Goal: Task Accomplishment & Management: Use online tool/utility

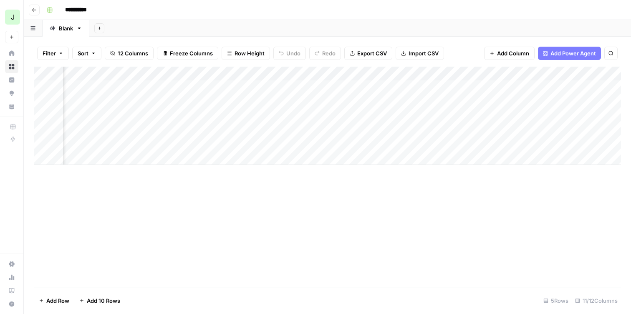
scroll to position [0, 527]
click at [499, 86] on div "Add Column" at bounding box center [327, 116] width 587 height 98
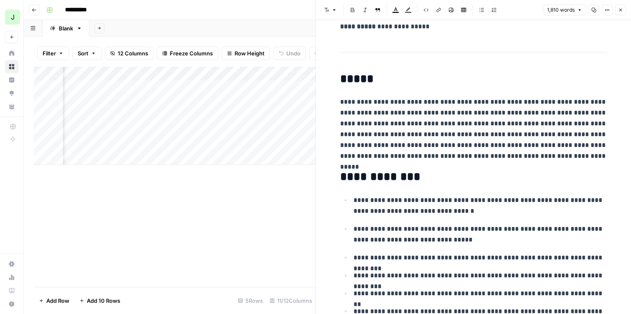
scroll to position [367, 0]
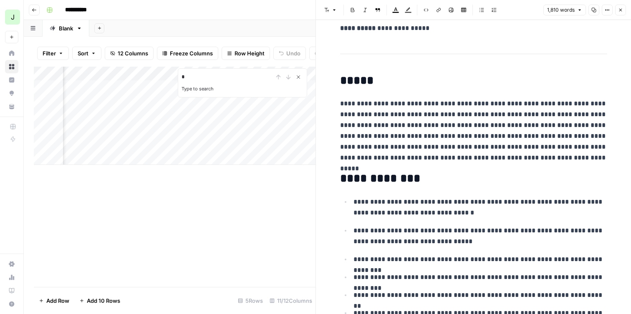
type input "*"
click at [298, 78] on icon "Close Search" at bounding box center [298, 77] width 7 height 7
type input """
click at [583, 13] on icon "button" at bounding box center [585, 13] width 4 height 4
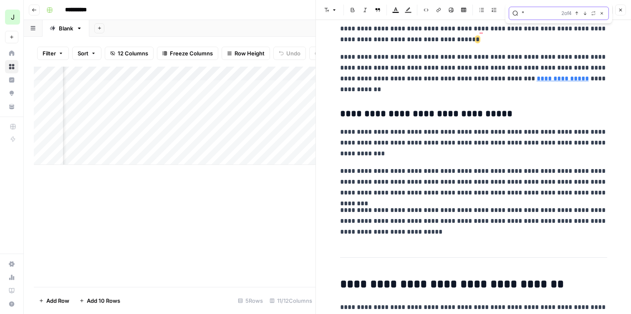
scroll to position [0, 0]
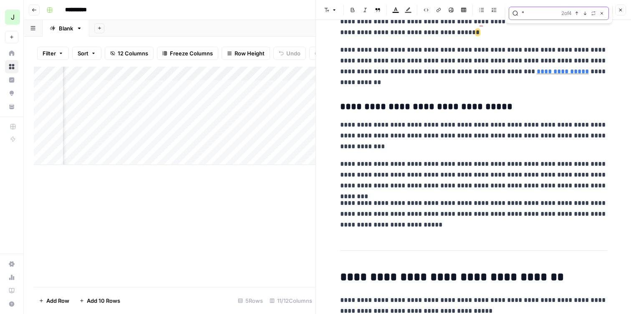
click at [583, 13] on icon "button" at bounding box center [585, 13] width 4 height 4
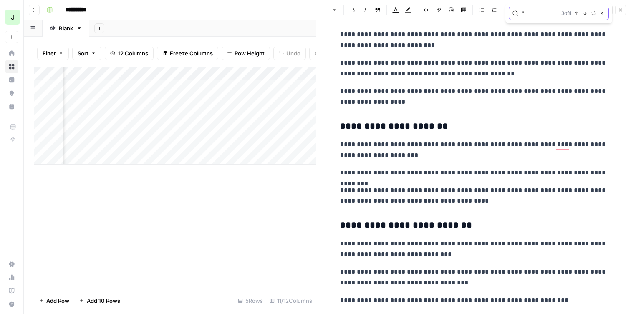
scroll to position [3602, 0]
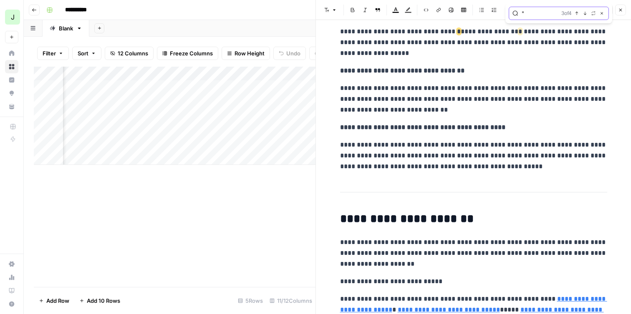
click at [583, 13] on icon "button" at bounding box center [585, 13] width 4 height 4
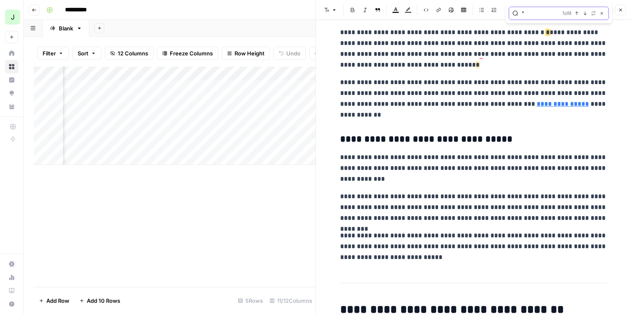
click at [602, 14] on icon "button" at bounding box center [601, 13] width 4 height 4
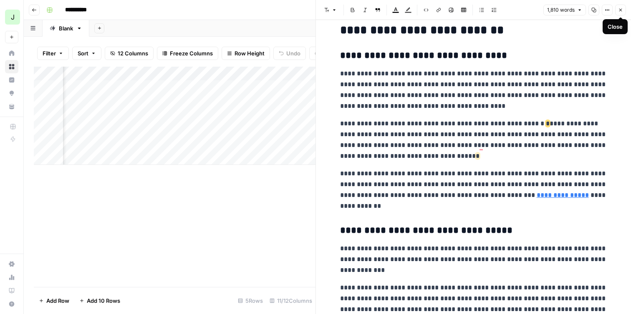
click at [621, 10] on icon "button" at bounding box center [620, 10] width 5 height 5
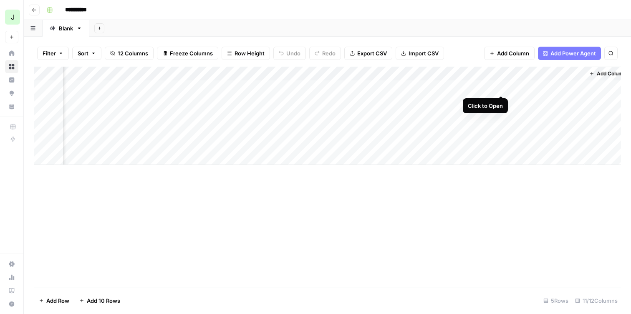
click at [502, 87] on div "Add Column" at bounding box center [327, 116] width 587 height 98
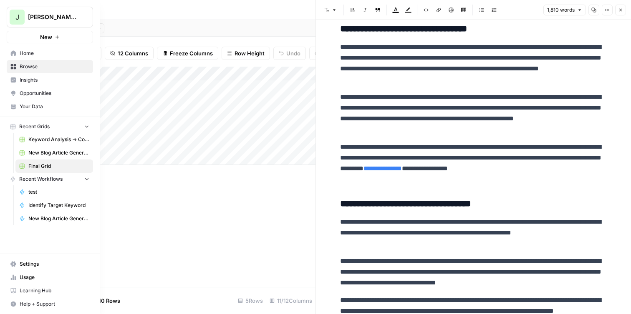
click at [28, 65] on span "Browse" at bounding box center [55, 67] width 70 height 8
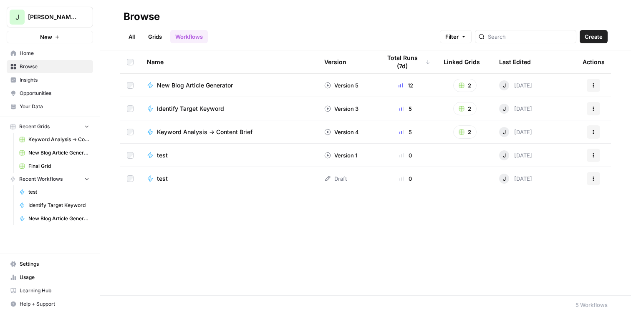
click at [154, 35] on link "Grids" at bounding box center [155, 36] width 24 height 13
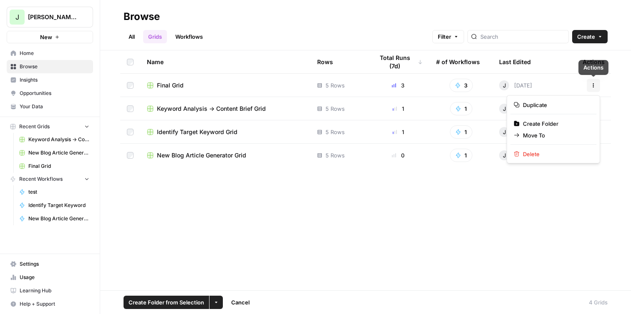
click at [595, 87] on icon "button" at bounding box center [593, 85] width 5 height 5
click at [575, 106] on span "Duplicate" at bounding box center [556, 105] width 67 height 8
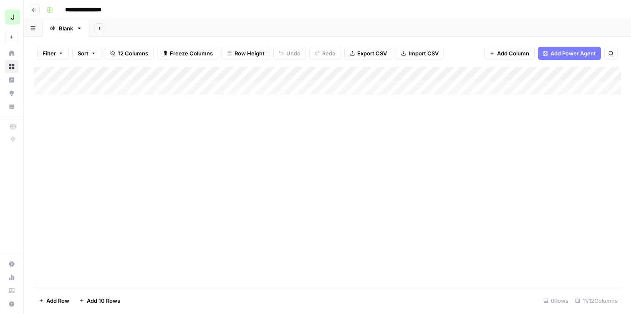
click at [135, 52] on span "12 Columns" at bounding box center [133, 53] width 30 height 8
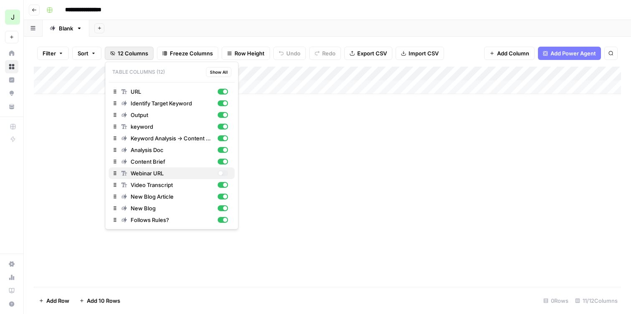
click at [224, 173] on div "button" at bounding box center [222, 174] width 10 height 6
click at [336, 157] on div "Add Column" at bounding box center [327, 177] width 587 height 221
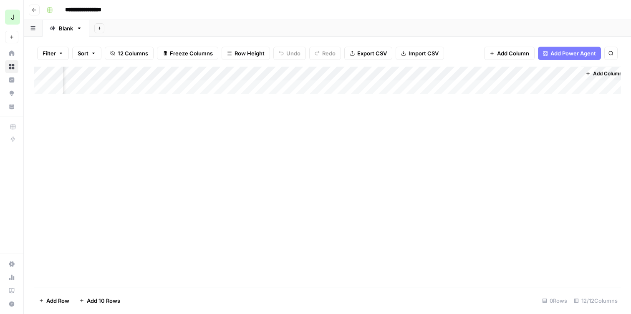
scroll to position [0, 657]
click at [136, 58] on button "12 Columns" at bounding box center [129, 53] width 49 height 13
click at [297, 124] on div "Add Column" at bounding box center [327, 177] width 587 height 221
click at [138, 88] on div "Add Column" at bounding box center [327, 81] width 587 height 28
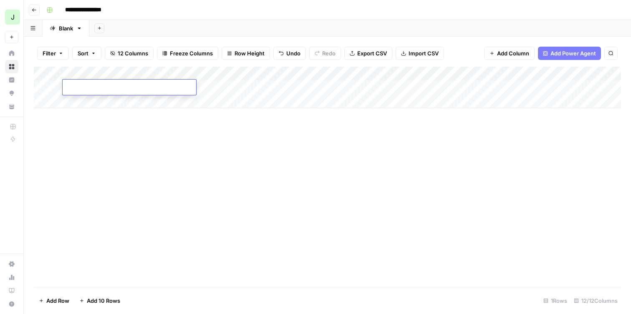
click at [158, 87] on textarea at bounding box center [129, 88] width 133 height 12
paste textarea "**********"
type textarea "**********"
click at [199, 119] on div "Add Column" at bounding box center [327, 177] width 587 height 221
click at [233, 85] on div "Add Column" at bounding box center [327, 88] width 587 height 42
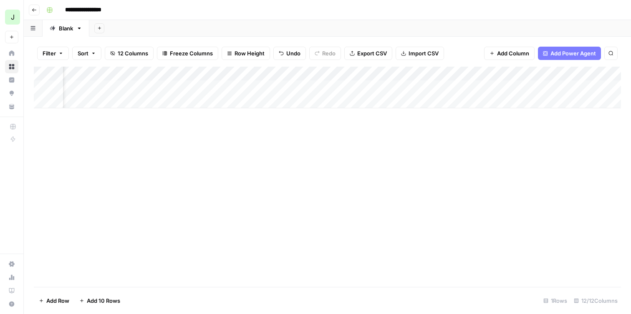
scroll to position [0, 35]
click at [302, 81] on div "Add Column" at bounding box center [327, 88] width 587 height 42
click at [283, 87] on div "Add Column" at bounding box center [327, 88] width 587 height 42
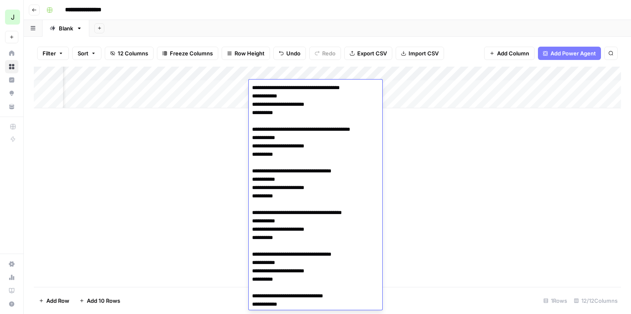
scroll to position [17, 0]
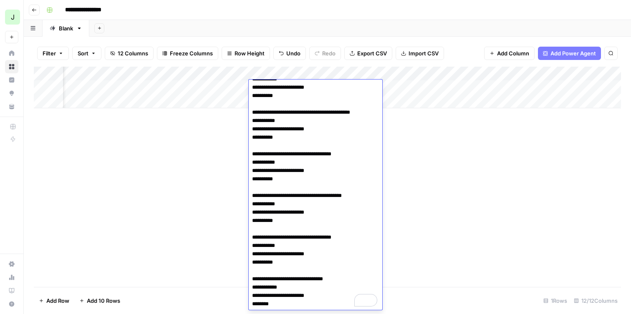
drag, startPoint x: 281, startPoint y: 237, endPoint x: 346, endPoint y: 236, distance: 64.2
click at [346, 236] on textarea "**********" at bounding box center [315, 187] width 133 height 245
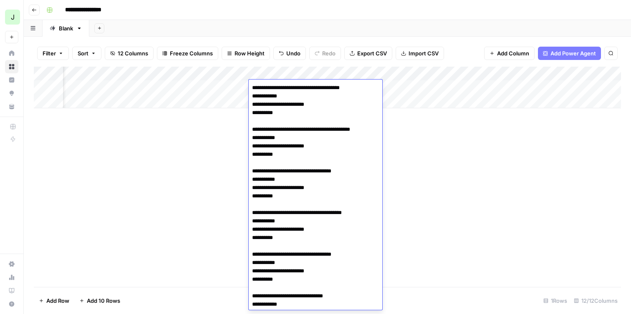
scroll to position [0, 0]
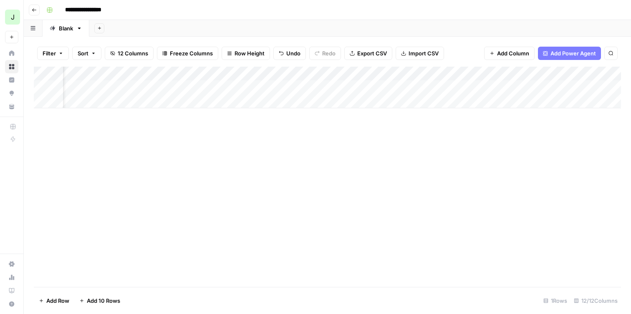
click at [407, 143] on div "Add Column" at bounding box center [327, 177] width 587 height 221
click at [387, 88] on div "Add Column" at bounding box center [327, 88] width 587 height 42
click at [387, 88] on textarea at bounding box center [390, 88] width 133 height 12
type textarea "**********"
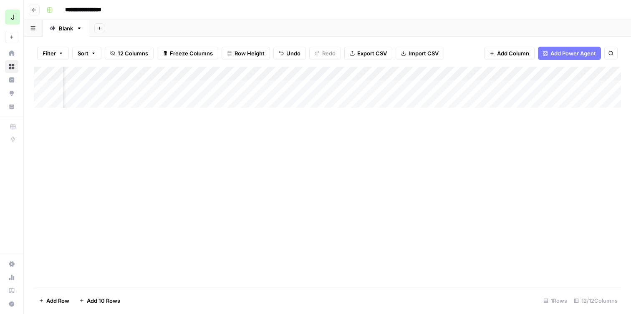
click at [401, 137] on div "Add Column" at bounding box center [327, 177] width 587 height 221
click at [503, 87] on div "Add Column" at bounding box center [327, 88] width 587 height 42
click at [383, 86] on div "Add Column" at bounding box center [327, 88] width 587 height 42
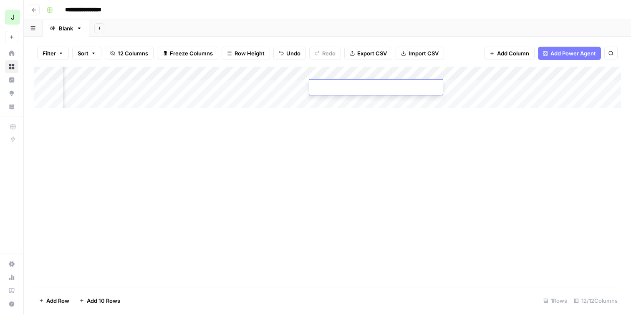
type textarea "**********"
click at [472, 85] on div "Add Column" at bounding box center [327, 88] width 587 height 42
paste textarea "**********"
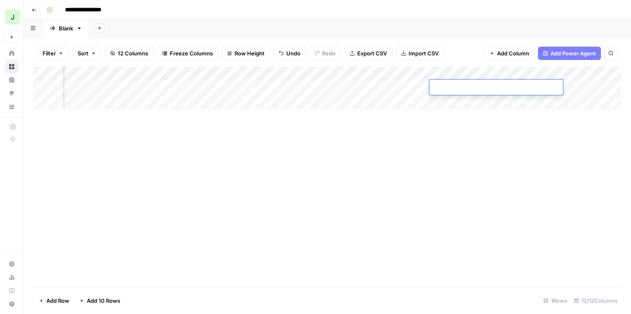
type textarea "**********"
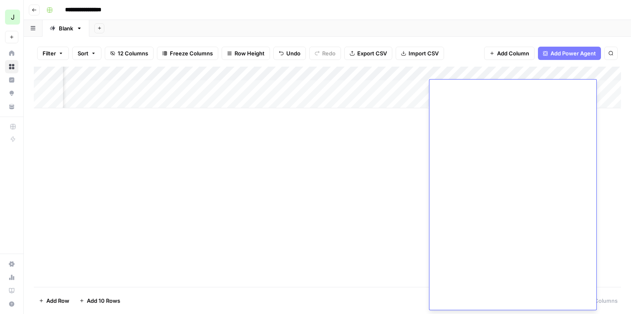
click at [402, 169] on div "Add Column" at bounding box center [327, 177] width 587 height 221
click at [455, 88] on div "Add Column" at bounding box center [327, 88] width 587 height 42
click at [474, 130] on div "Add Column" at bounding box center [327, 177] width 587 height 221
click at [493, 56] on button "Add Column" at bounding box center [509, 53] width 50 height 13
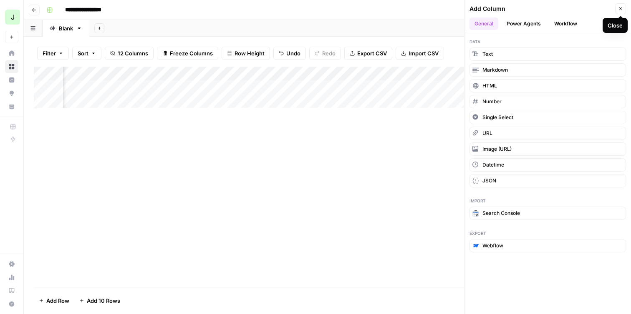
click at [618, 12] on button "Close" at bounding box center [620, 8] width 11 height 11
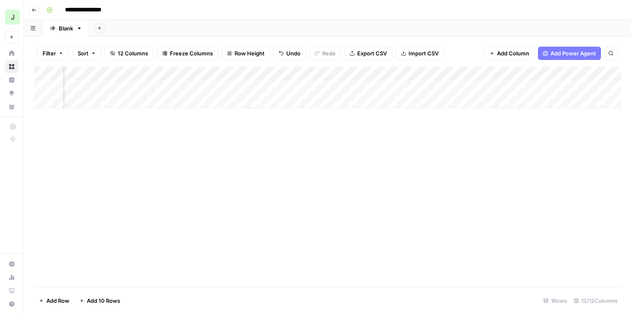
scroll to position [0, 89]
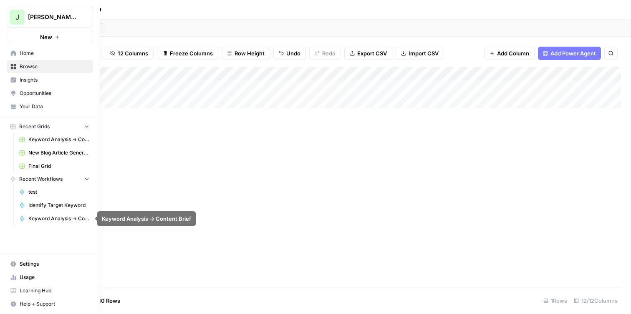
click at [85, 177] on icon "button" at bounding box center [87, 179] width 6 height 6
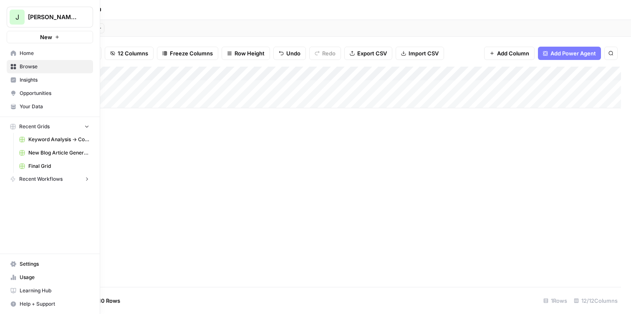
click at [85, 177] on icon "button" at bounding box center [87, 179] width 6 height 6
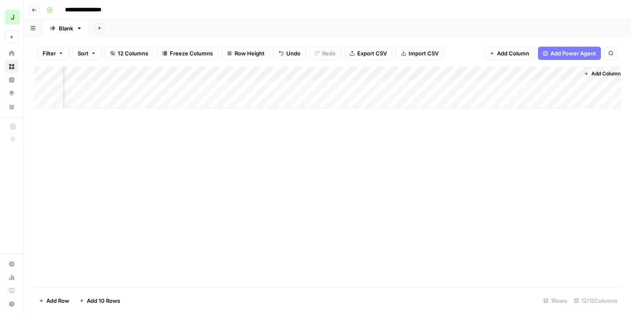
scroll to position [0, 657]
click at [382, 88] on div "Add Column" at bounding box center [327, 88] width 587 height 42
click at [347, 85] on div "Add Column" at bounding box center [327, 88] width 587 height 42
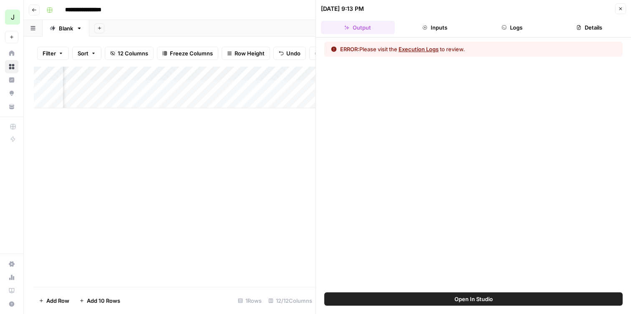
click at [299, 111] on div "Add Column" at bounding box center [174, 177] width 281 height 221
click at [622, 9] on icon "button" at bounding box center [620, 8] width 5 height 5
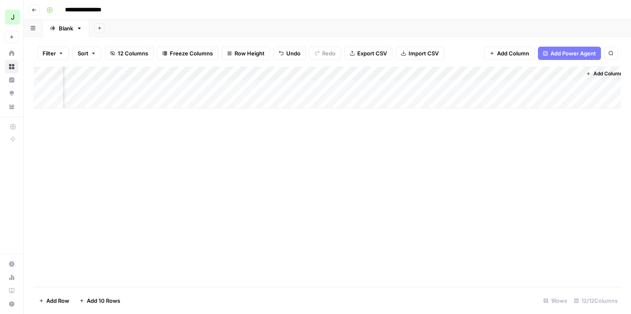
scroll to position [0, 647]
click at [424, 89] on div "Add Column" at bounding box center [327, 88] width 587 height 42
click at [426, 87] on div "Add Column" at bounding box center [327, 88] width 587 height 42
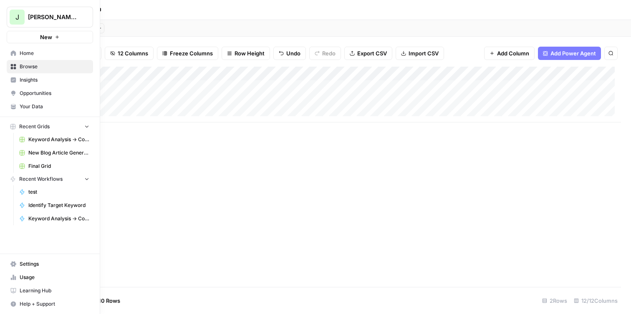
click at [20, 66] on span "Browse" at bounding box center [55, 67] width 70 height 8
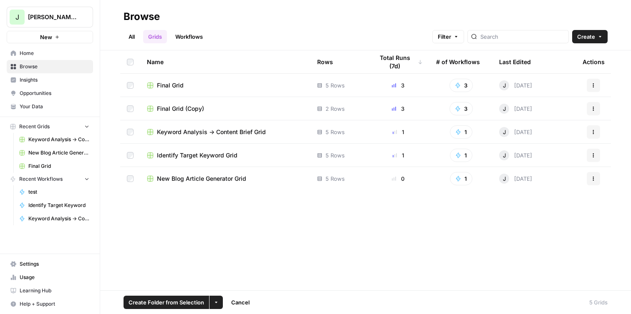
click at [594, 108] on icon "button" at bounding box center [593, 108] width 5 height 5
click at [536, 175] on span "Delete" at bounding box center [556, 177] width 67 height 8
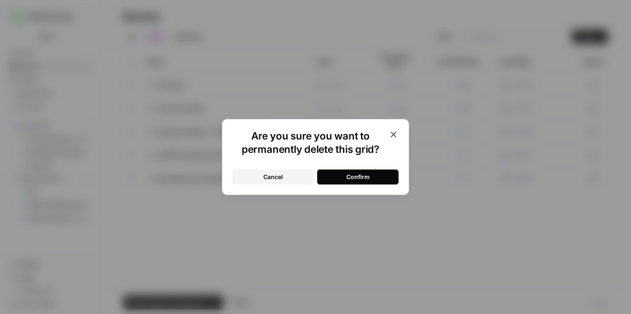
click at [375, 175] on button "Confirm" at bounding box center [357, 177] width 81 height 15
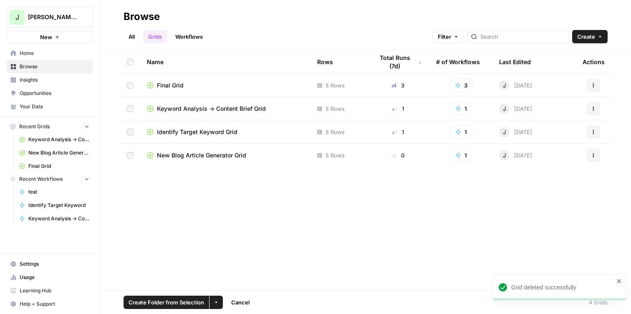
click at [196, 84] on div "Final Grid" at bounding box center [225, 85] width 157 height 8
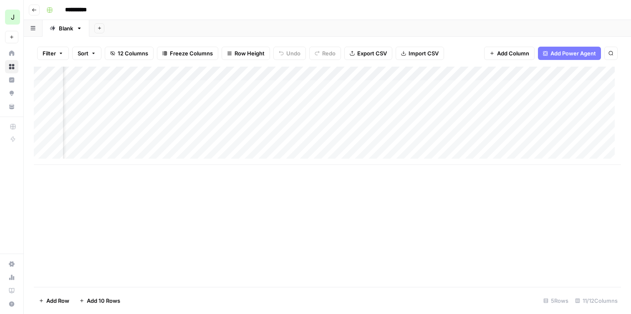
scroll to position [0, 294]
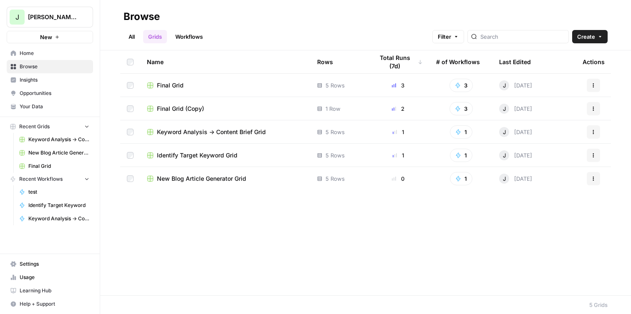
click at [189, 34] on link "Workflows" at bounding box center [189, 36] width 38 height 13
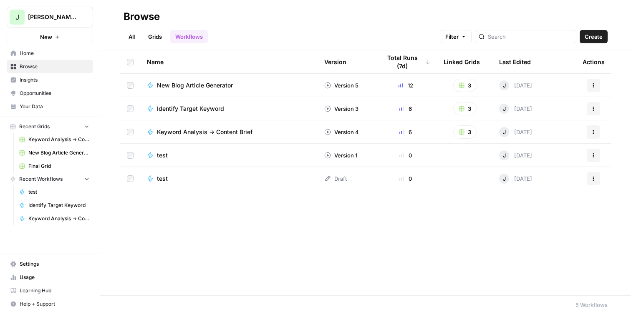
click at [193, 84] on span "New Blog Article Generator" at bounding box center [195, 85] width 76 height 8
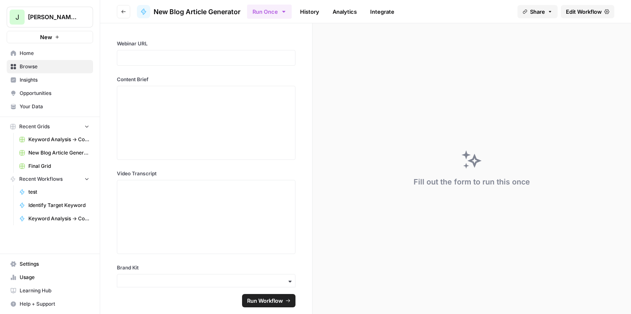
click at [583, 13] on span "Edit Workflow" at bounding box center [584, 12] width 36 height 8
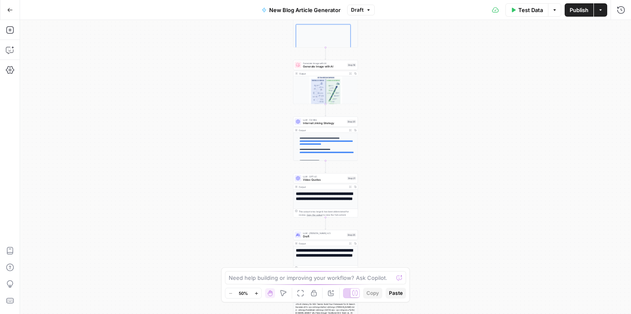
click at [600, 11] on icon "button" at bounding box center [600, 10] width 5 height 5
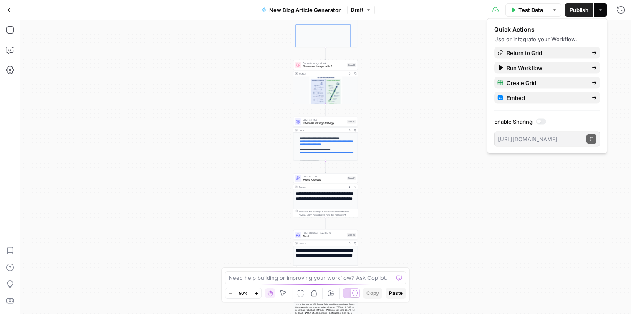
click at [552, 11] on icon "button" at bounding box center [554, 10] width 5 height 5
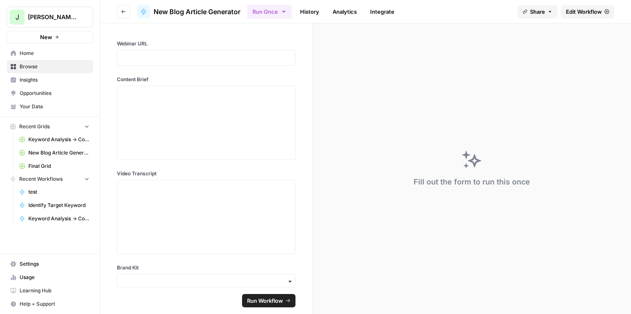
click at [122, 12] on icon "button" at bounding box center [123, 11] width 5 height 5
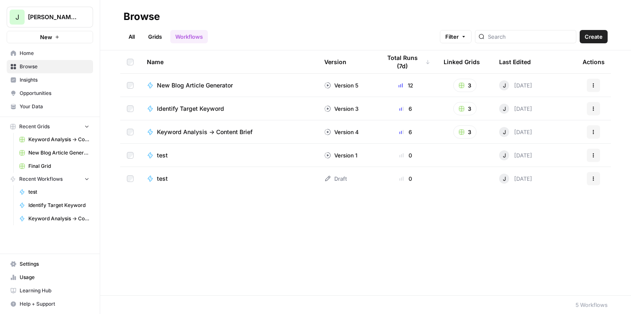
click at [593, 85] on icon "button" at bounding box center [593, 85] width 5 height 5
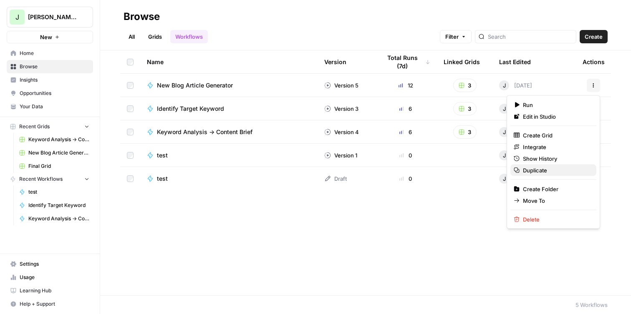
click at [545, 169] on span "Duplicate" at bounding box center [556, 170] width 67 height 8
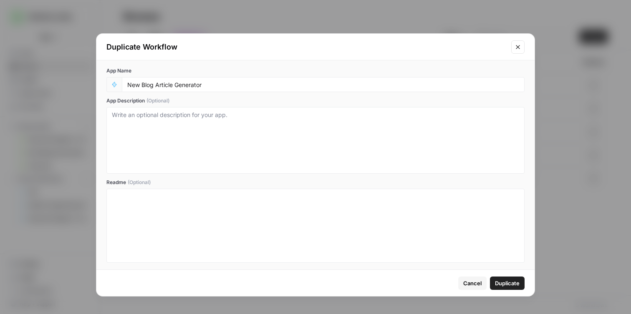
click at [510, 282] on span "Duplicate" at bounding box center [507, 283] width 25 height 8
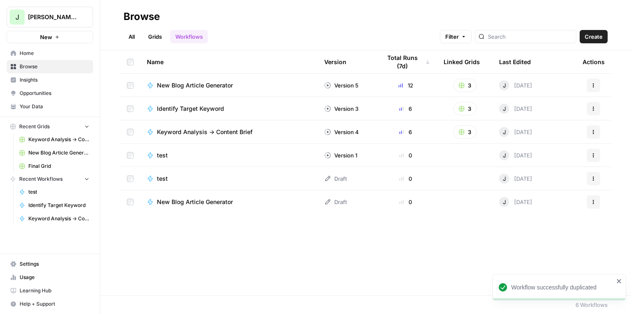
click at [246, 205] on div "New Blog Article Generator" at bounding box center [229, 202] width 164 height 8
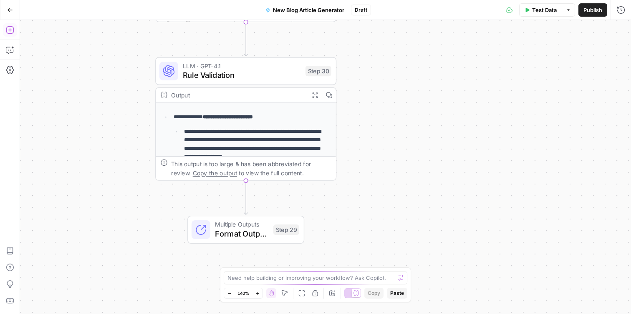
click at [11, 33] on icon "button" at bounding box center [10, 30] width 8 height 8
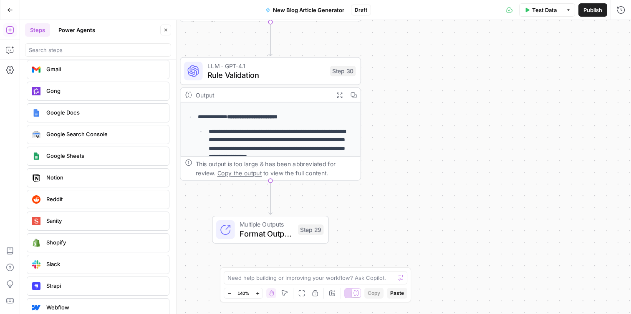
scroll to position [1660, 0]
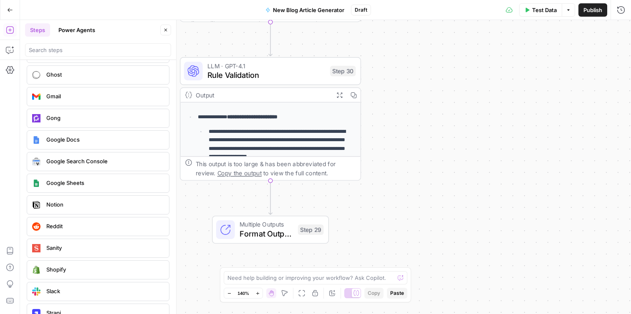
click at [48, 141] on span "Google Docs" at bounding box center [104, 140] width 116 height 8
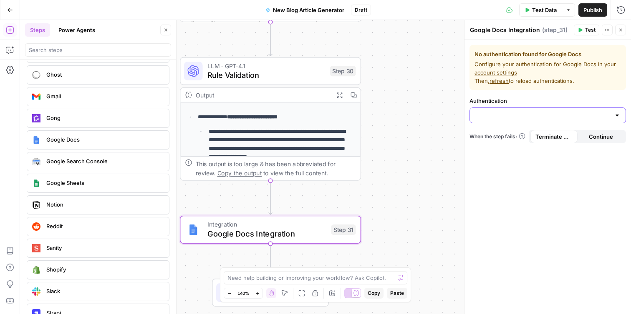
click at [541, 116] on input "Authentication" at bounding box center [543, 115] width 136 height 8
click at [547, 136] on span "﹢ Create New" at bounding box center [545, 136] width 139 height 8
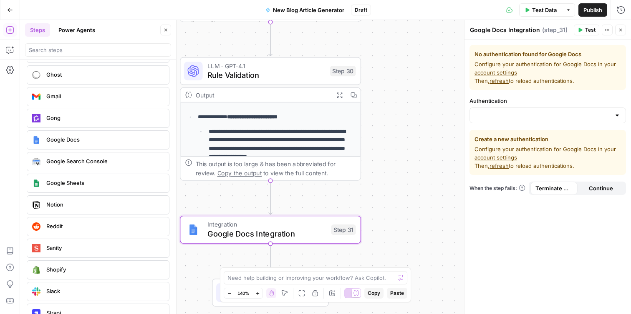
click at [557, 121] on div at bounding box center [547, 116] width 156 height 16
click at [508, 73] on link "account settings" at bounding box center [495, 72] width 43 height 7
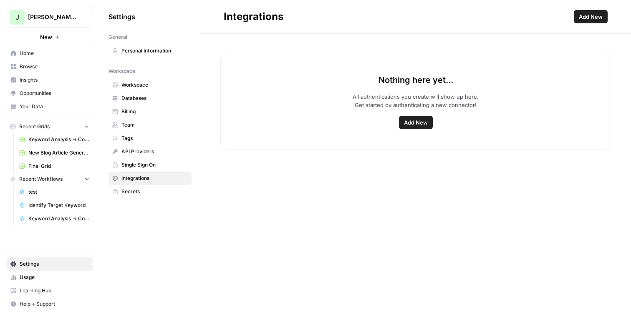
click at [417, 126] on span "Add New" at bounding box center [416, 122] width 24 height 8
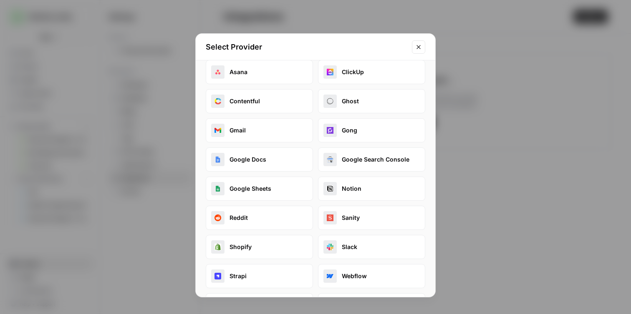
scroll to position [45, 0]
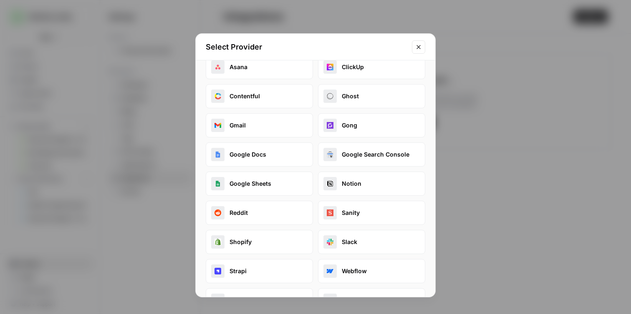
click at [257, 156] on button "Google Docs" at bounding box center [259, 155] width 107 height 24
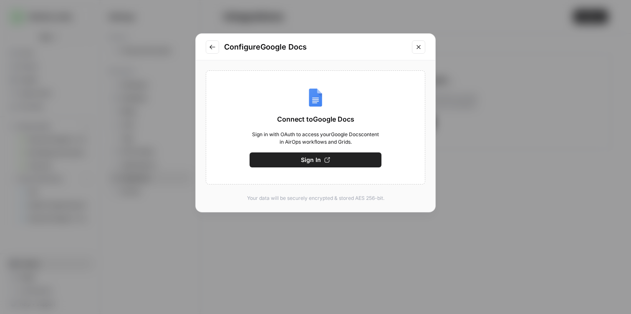
click at [307, 161] on span "Sign In" at bounding box center [311, 160] width 20 height 8
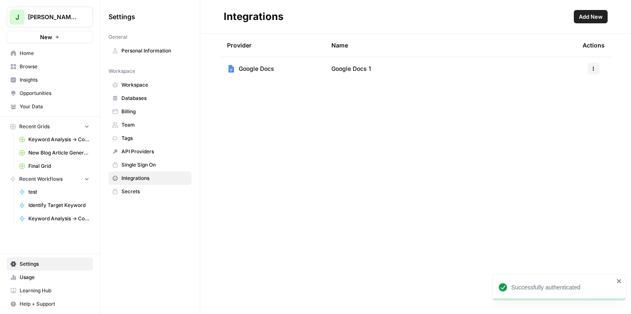
click at [591, 67] on icon "button" at bounding box center [593, 68] width 5 height 5
click at [537, 57] on tr "Provider Name Actions" at bounding box center [415, 45] width 390 height 23
click at [47, 55] on span "Home" at bounding box center [55, 54] width 70 height 8
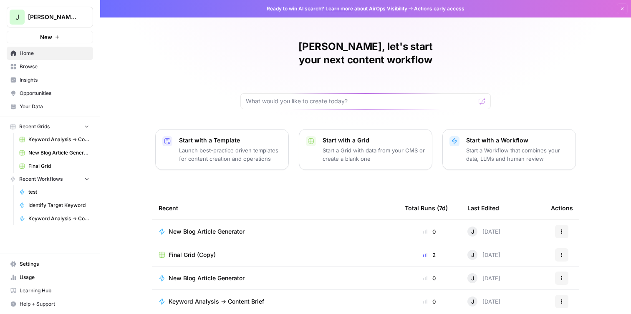
click at [42, 67] on span "Browse" at bounding box center [55, 67] width 70 height 8
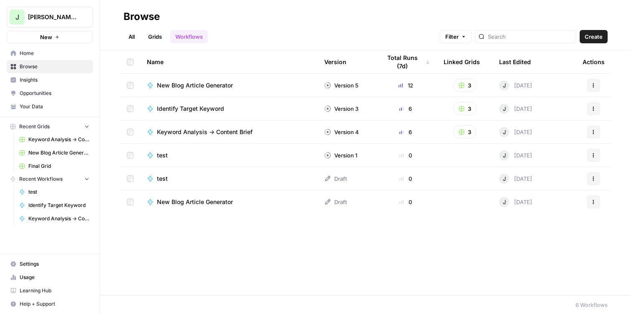
click at [214, 203] on span "New Blog Article Generator" at bounding box center [195, 202] width 76 height 8
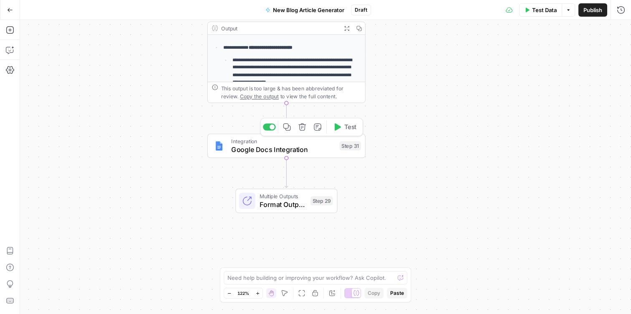
click at [314, 154] on span "Google Docs Integration" at bounding box center [283, 150] width 104 height 10
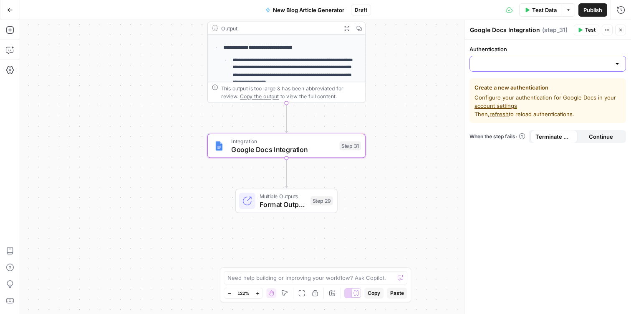
click at [521, 63] on input "Authentication" at bounding box center [543, 64] width 136 height 8
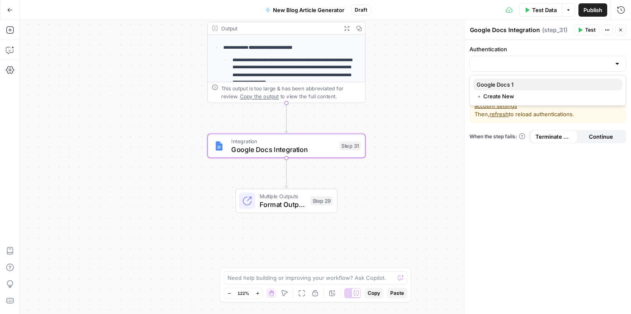
click at [518, 83] on span "Google Docs 1" at bounding box center [545, 84] width 139 height 8
type input "Google Docs 1"
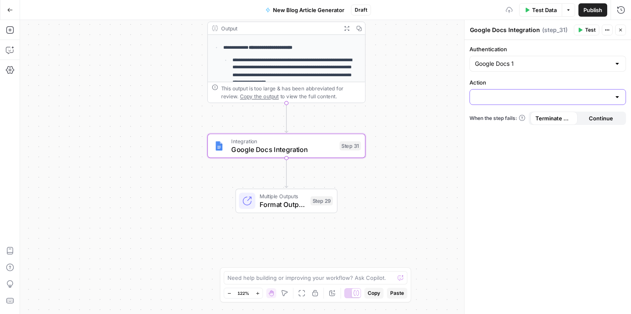
click at [511, 97] on input "Action" at bounding box center [543, 97] width 136 height 8
click at [512, 117] on span "Create Document" at bounding box center [545, 118] width 139 height 8
type input "Create Document"
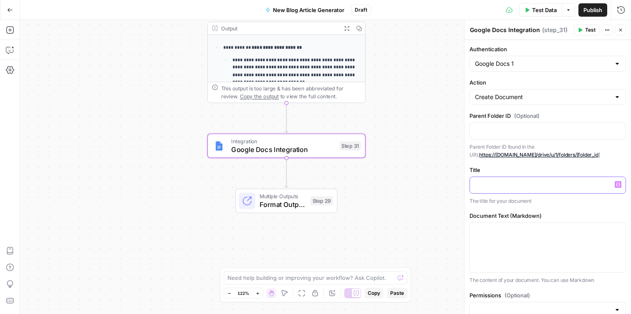
click at [511, 186] on p at bounding box center [548, 185] width 146 height 8
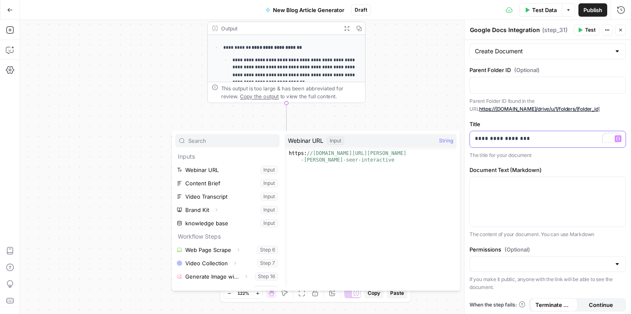
click at [508, 142] on p "**********" at bounding box center [548, 139] width 146 height 8
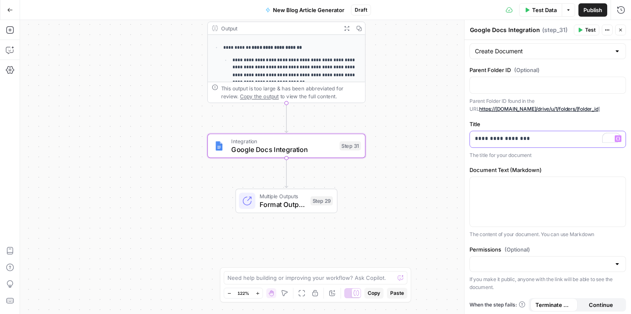
click at [523, 141] on p "**********" at bounding box center [548, 139] width 146 height 8
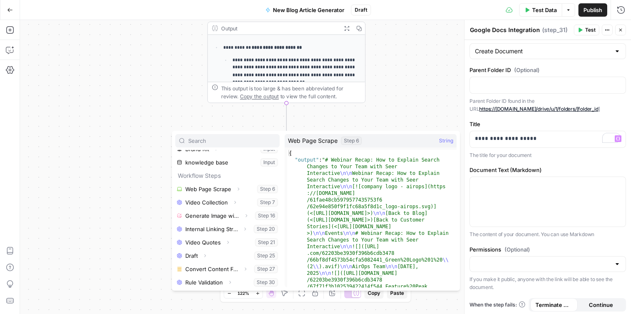
scroll to position [63, 0]
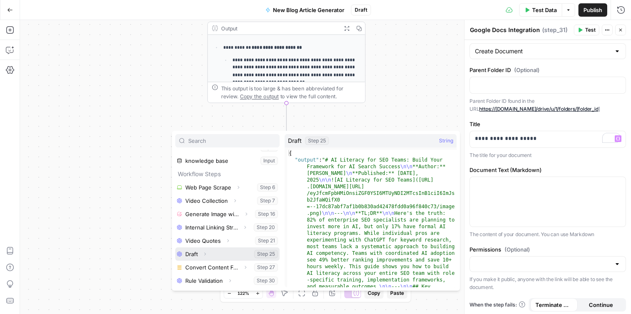
click at [205, 255] on icon "button" at bounding box center [205, 254] width 2 height 3
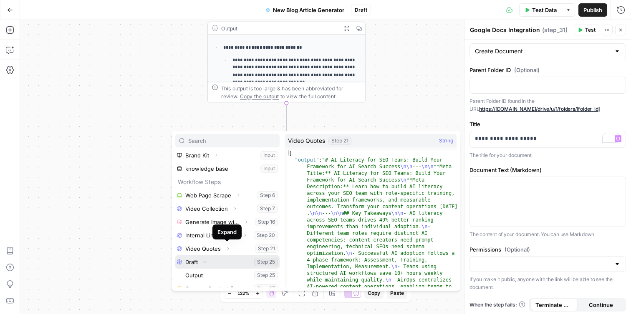
scroll to position [76, 0]
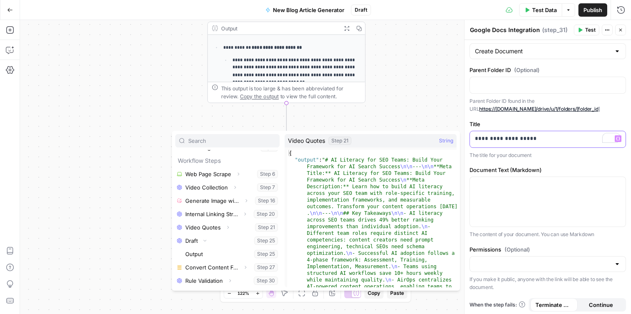
click at [548, 140] on p "**********" at bounding box center [548, 139] width 146 height 8
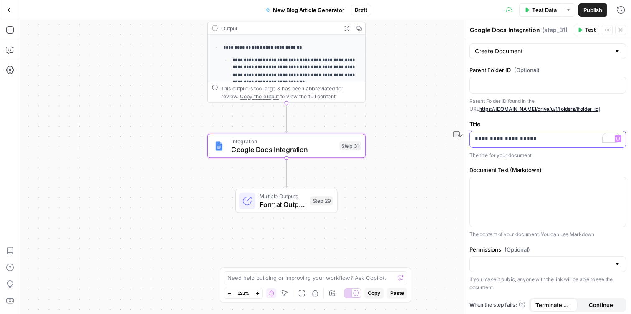
drag, startPoint x: 548, startPoint y: 140, endPoint x: 474, endPoint y: 140, distance: 73.8
click at [475, 140] on p "**********" at bounding box center [548, 139] width 146 height 8
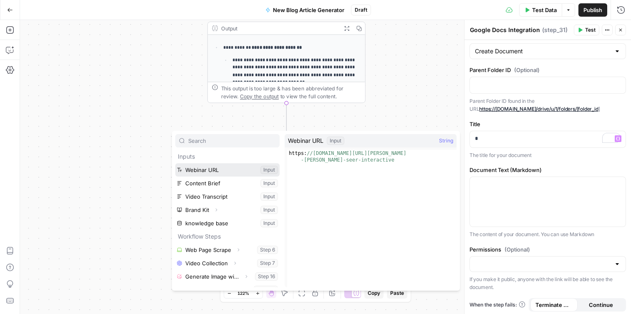
click at [226, 172] on button "Select variable Webinar URL" at bounding box center [227, 169] width 104 height 13
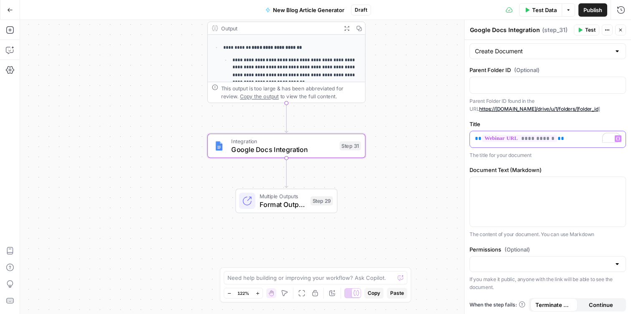
click at [561, 140] on p "**********" at bounding box center [548, 139] width 146 height 8
click at [559, 198] on div at bounding box center [548, 202] width 156 height 50
click at [543, 138] on span "**********" at bounding box center [519, 138] width 75 height 7
drag, startPoint x: 595, startPoint y: 142, endPoint x: 467, endPoint y: 142, distance: 128.0
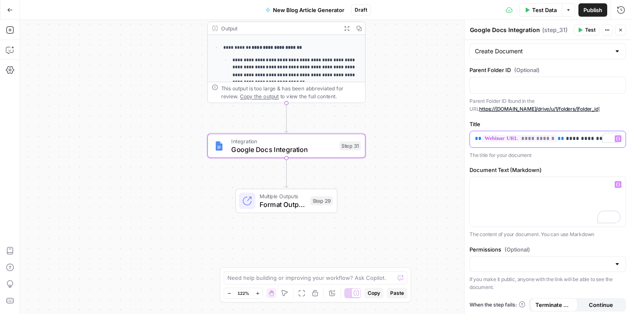
click at [467, 142] on div "**********" at bounding box center [547, 167] width 167 height 294
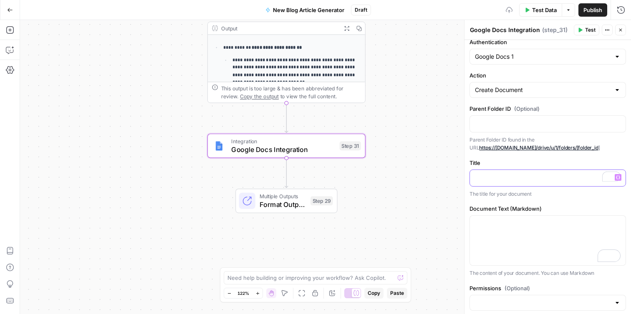
scroll to position [0, 0]
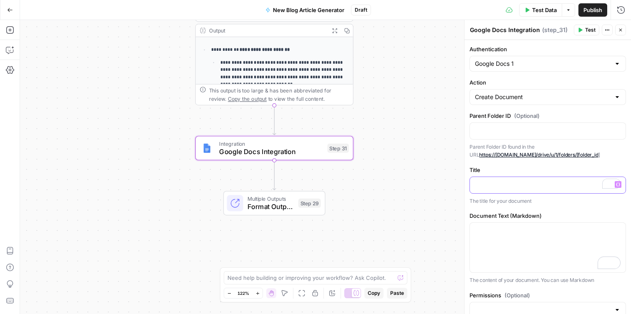
click at [512, 191] on div "To enrich screen reader interactions, please activate Accessibility in Grammarl…" at bounding box center [548, 185] width 156 height 16
click at [584, 31] on button "Test" at bounding box center [585, 30] width 25 height 11
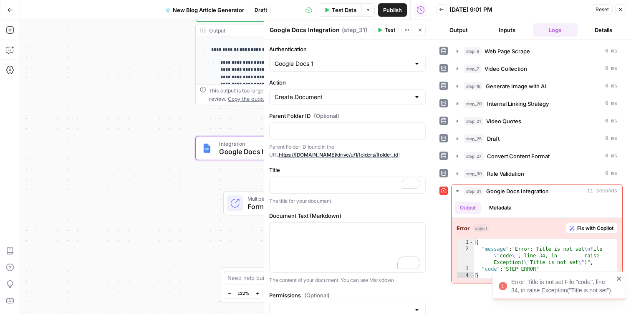
click at [622, 11] on icon "button" at bounding box center [620, 9] width 5 height 5
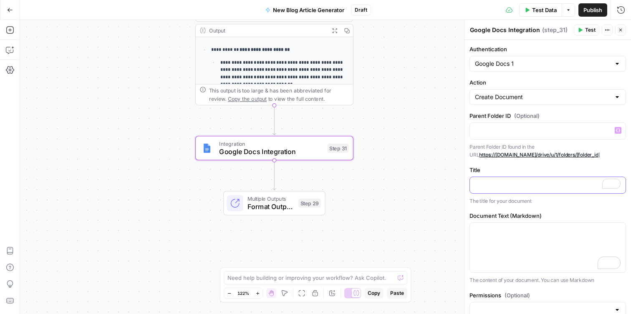
click at [499, 182] on p "To enrich screen reader interactions, please activate Accessibility in Grammarl…" at bounding box center [548, 185] width 146 height 8
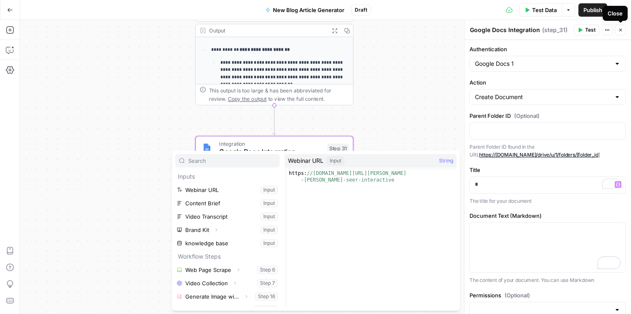
click at [619, 31] on icon "button" at bounding box center [620, 30] width 5 height 5
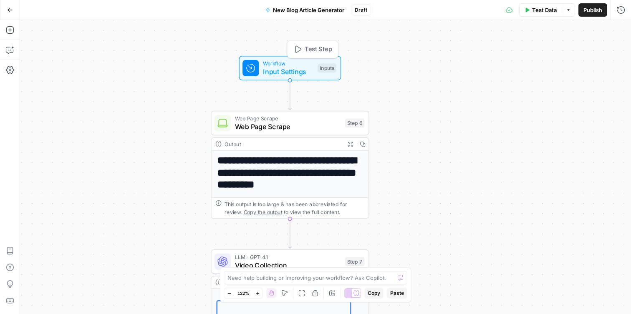
click at [314, 66] on div "Workflow Input Settings Inputs Test Step" at bounding box center [289, 69] width 94 height 18
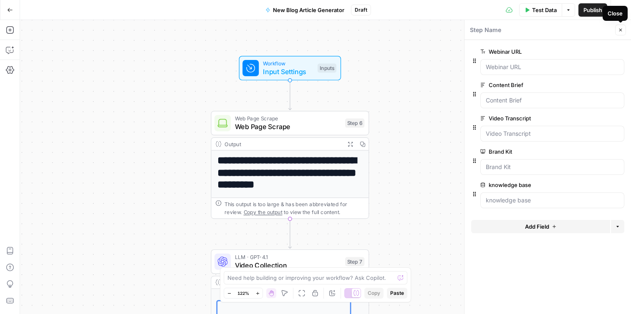
click at [619, 30] on icon "button" at bounding box center [620, 30] width 5 height 5
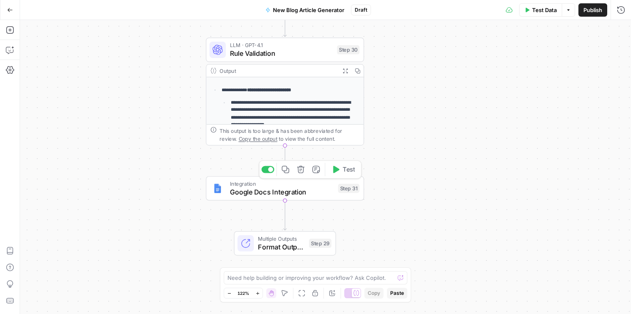
click at [320, 192] on span "Google Docs Integration" at bounding box center [282, 192] width 104 height 10
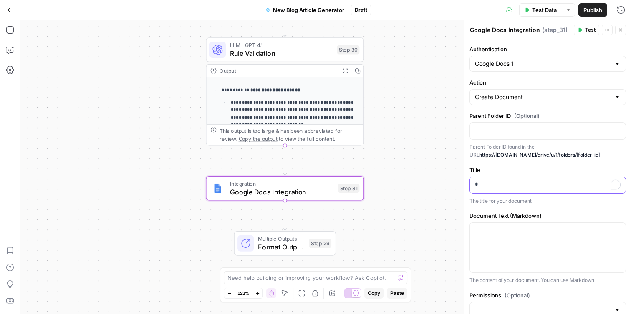
click at [521, 182] on p "*" at bounding box center [548, 185] width 146 height 8
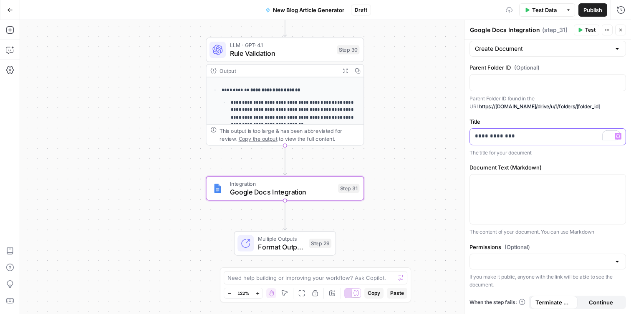
scroll to position [48, 0]
click at [586, 33] on span "Test" at bounding box center [590, 30] width 10 height 8
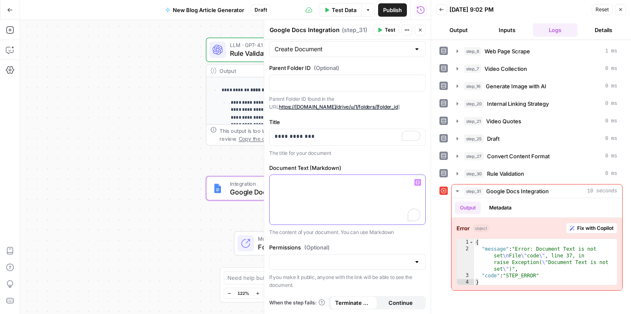
click at [390, 184] on p "To enrich screen reader interactions, please activate Accessibility in Grammarl…" at bounding box center [347, 182] width 146 height 8
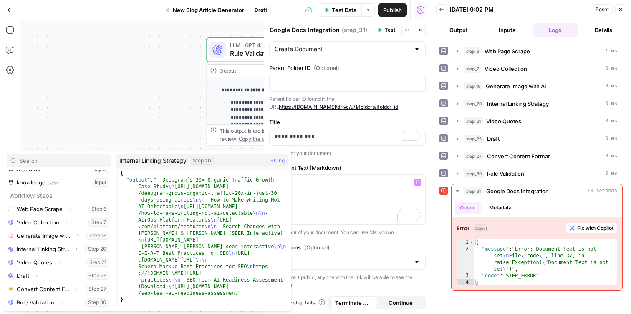
scroll to position [63, 0]
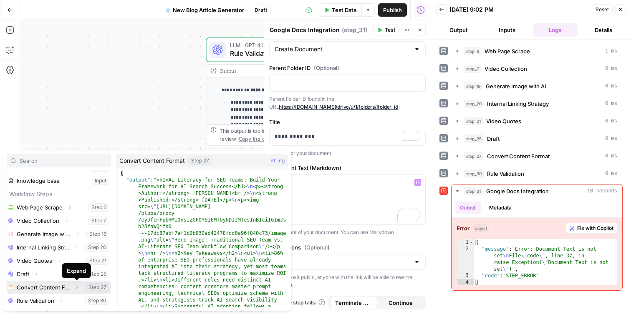
click at [77, 287] on icon "button" at bounding box center [77, 288] width 2 height 3
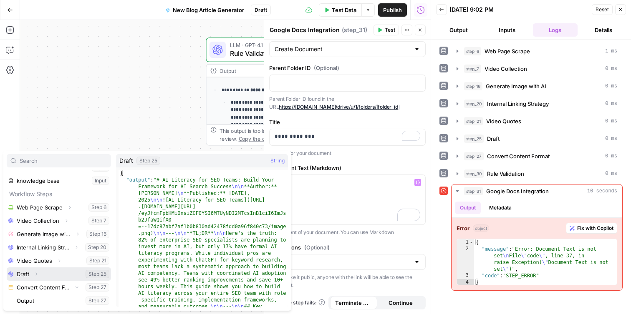
click at [37, 274] on icon "button" at bounding box center [36, 274] width 5 height 5
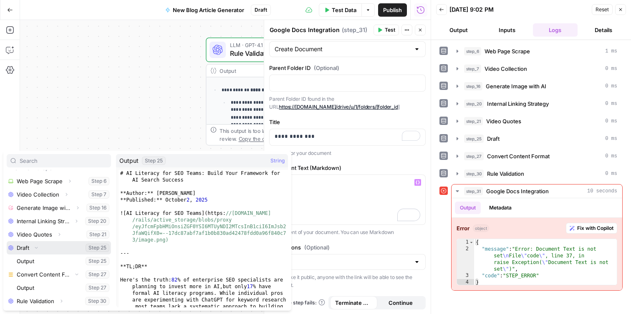
scroll to position [89, 0]
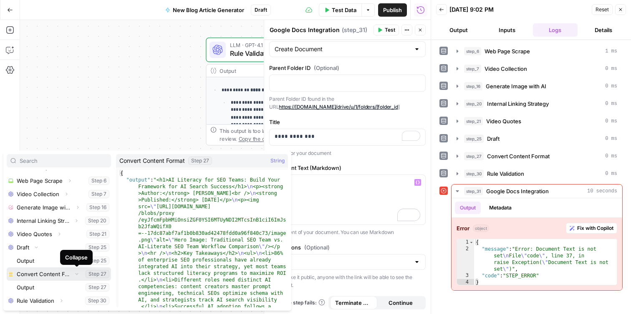
click at [76, 274] on icon "button" at bounding box center [76, 274] width 5 height 5
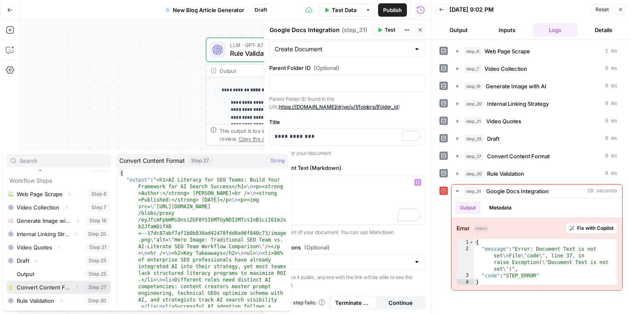
click at [75, 287] on icon "button" at bounding box center [76, 287] width 5 height 5
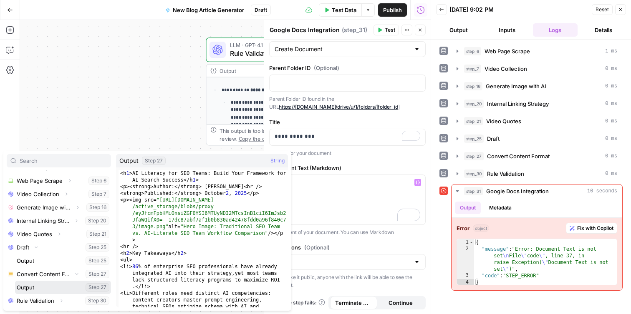
click at [51, 287] on button "Select variable Output" at bounding box center [63, 287] width 96 height 13
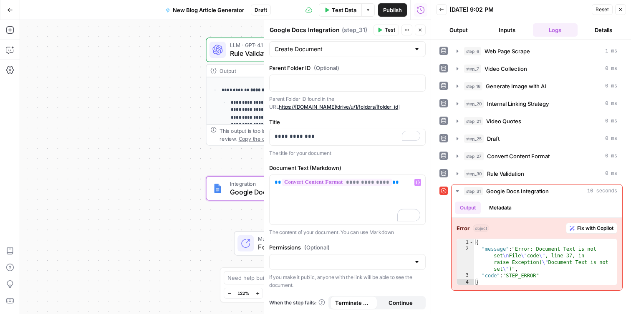
click at [383, 30] on button "Test" at bounding box center [385, 30] width 25 height 11
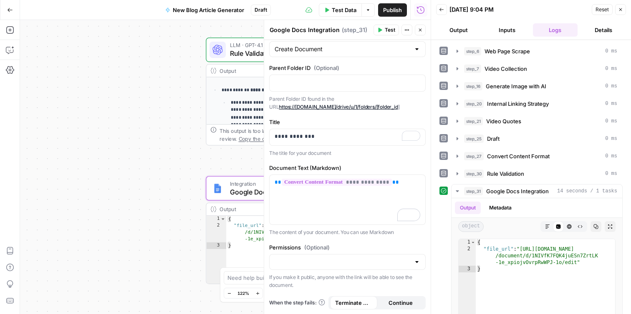
click at [462, 25] on button "Output" at bounding box center [458, 29] width 45 height 13
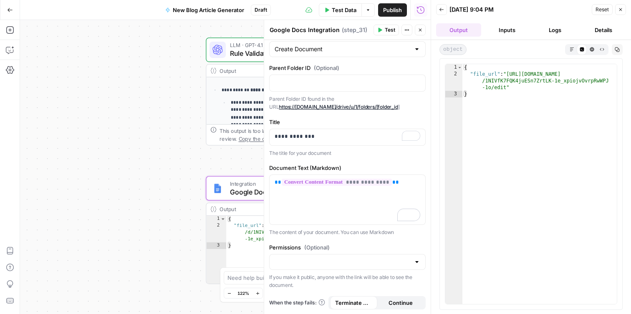
click at [622, 12] on icon "button" at bounding box center [620, 9] width 5 height 5
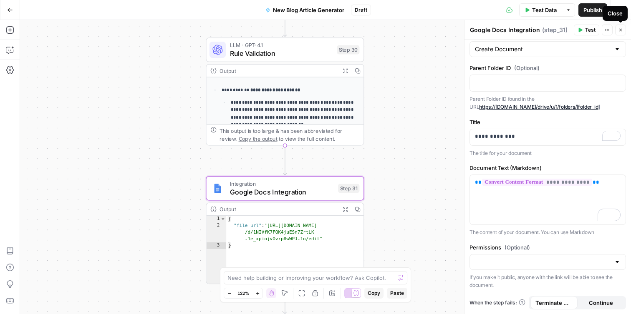
click at [621, 31] on icon "button" at bounding box center [620, 30] width 5 height 5
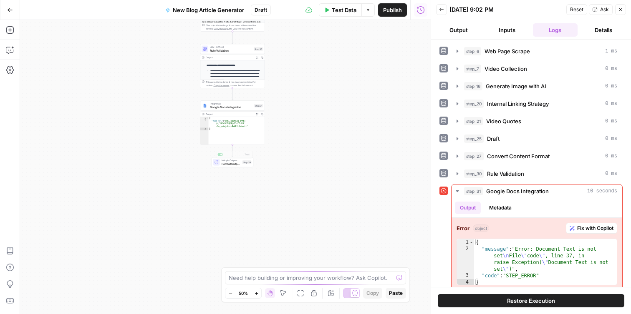
type textarea "**********"
click at [239, 137] on div "{ "file_url" : "https://docs.google.com/document /d/1NIVfK7FQK4juESn7ZrtLK -1e_…" at bounding box center [237, 134] width 56 height 34
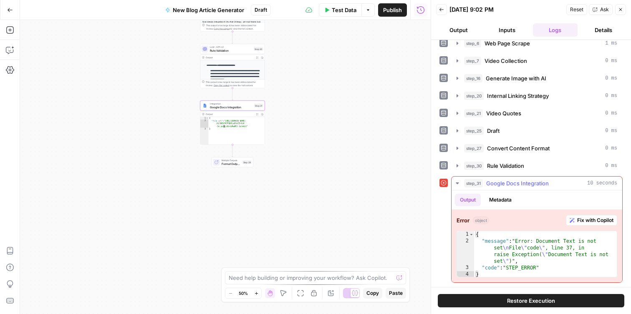
scroll to position [7, 0]
click at [236, 102] on div "Integration Google Docs Integration Step 31 Copy step Delete step Add Note Test" at bounding box center [232, 106] width 65 height 10
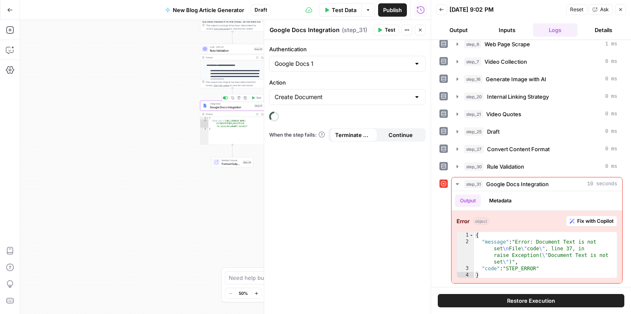
click at [258, 102] on div "Integration Google Docs Integration Step 31 Copy step Delete step Add Note Test" at bounding box center [231, 105] width 61 height 7
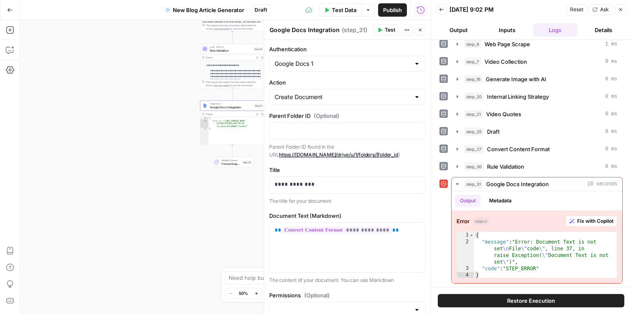
click at [384, 32] on button "Test" at bounding box center [385, 30] width 25 height 11
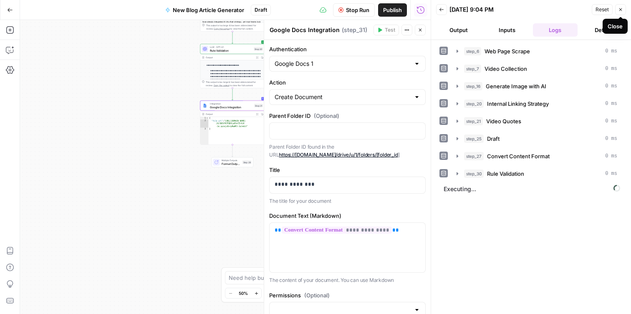
click at [621, 11] on icon "button" at bounding box center [620, 9] width 3 height 3
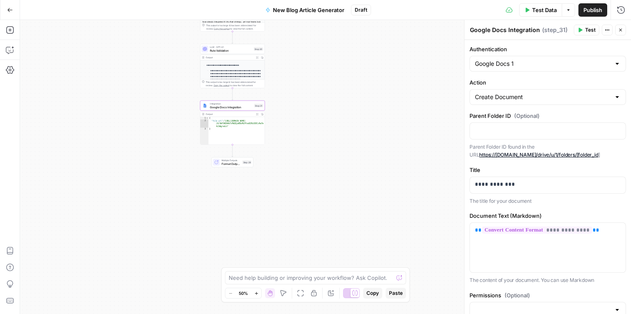
click at [622, 29] on button "Close" at bounding box center [620, 30] width 11 height 11
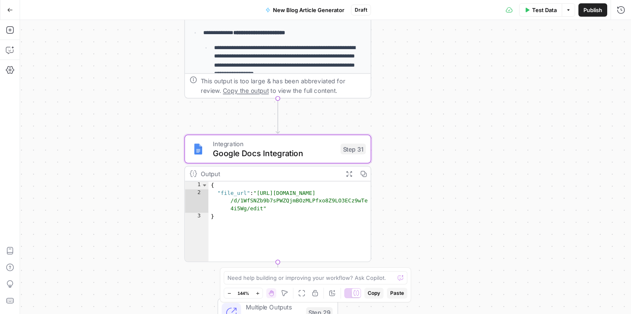
drag, startPoint x: 220, startPoint y: 164, endPoint x: 608, endPoint y: 145, distance: 388.3
click at [608, 145] on div "**********" at bounding box center [325, 167] width 611 height 294
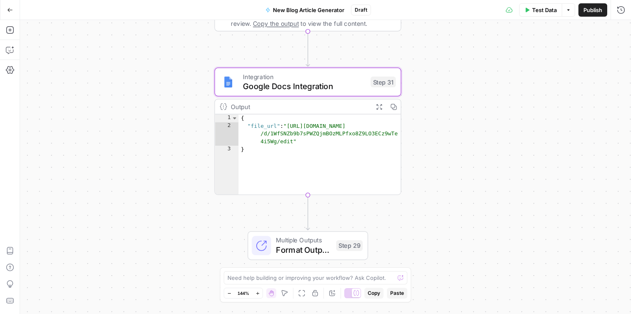
drag, startPoint x: 523, startPoint y: 157, endPoint x: 555, endPoint y: 88, distance: 76.0
click at [555, 88] on div "**********" at bounding box center [325, 167] width 611 height 294
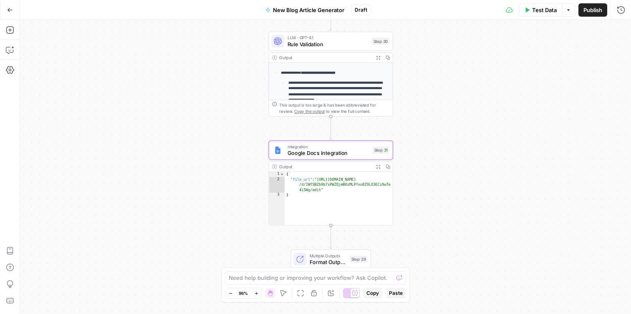
drag, startPoint x: 451, startPoint y: 96, endPoint x: 430, endPoint y: 188, distance: 94.5
click at [430, 188] on div "**********" at bounding box center [325, 167] width 611 height 294
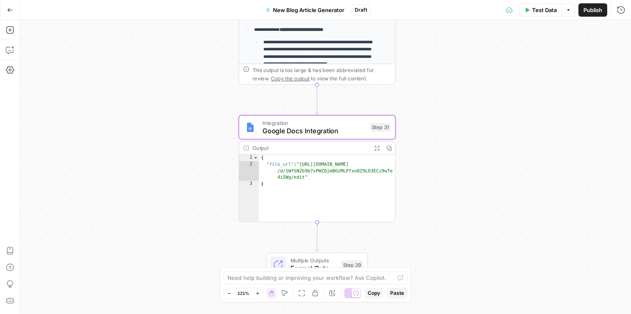
drag, startPoint x: 226, startPoint y: 118, endPoint x: 193, endPoint y: 83, distance: 49.0
click at [193, 83] on div "**********" at bounding box center [325, 167] width 611 height 294
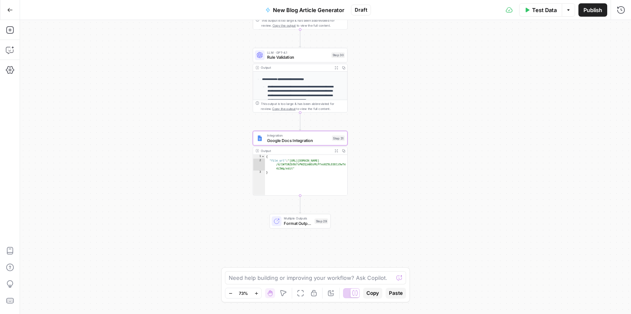
drag, startPoint x: 488, startPoint y: 87, endPoint x: 408, endPoint y: 108, distance: 83.4
click at [408, 108] on div "**********" at bounding box center [325, 167] width 611 height 294
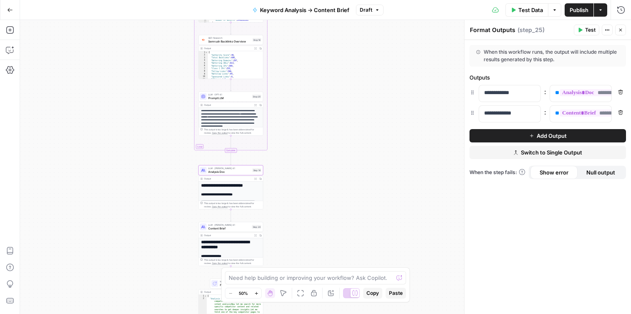
drag, startPoint x: 339, startPoint y: 153, endPoint x: 352, endPoint y: 136, distance: 20.9
click at [352, 136] on div "**********" at bounding box center [325, 167] width 611 height 294
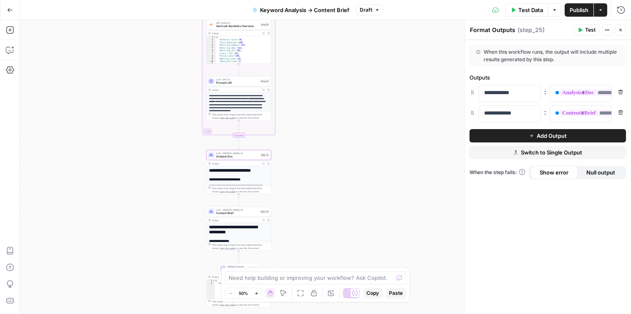
drag, startPoint x: 342, startPoint y: 161, endPoint x: 349, endPoint y: 101, distance: 60.0
click at [349, 101] on div "**********" at bounding box center [325, 167] width 611 height 294
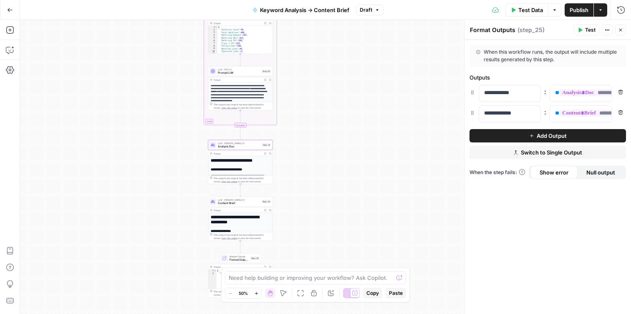
drag, startPoint x: 363, startPoint y: 204, endPoint x: 365, endPoint y: 115, distance: 88.4
click at [365, 115] on div "**********" at bounding box center [325, 167] width 611 height 294
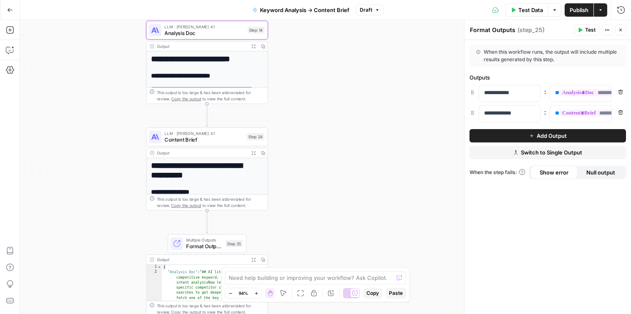
drag, startPoint x: 303, startPoint y: 123, endPoint x: 383, endPoint y: 133, distance: 81.1
click at [384, 134] on div "**********" at bounding box center [325, 167] width 611 height 294
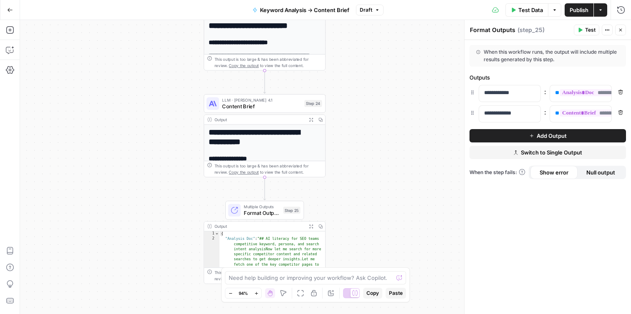
drag, startPoint x: 332, startPoint y: 164, endPoint x: 376, endPoint y: 145, distance: 48.0
click at [386, 132] on div "**********" at bounding box center [325, 167] width 611 height 294
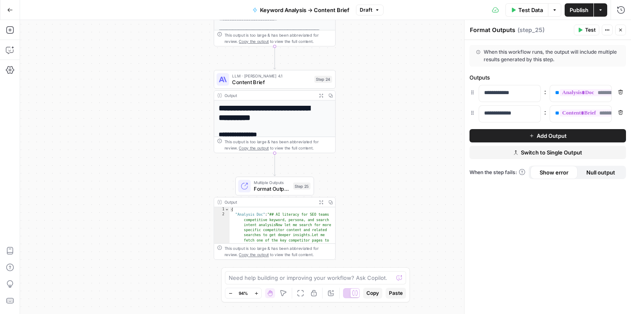
drag, startPoint x: 372, startPoint y: 184, endPoint x: 387, endPoint y: 153, distance: 35.1
click at [387, 153] on div "**********" at bounding box center [325, 167] width 611 height 294
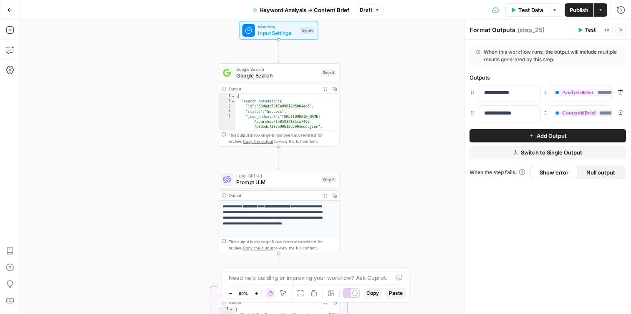
drag, startPoint x: 376, startPoint y: 162, endPoint x: 376, endPoint y: 143, distance: 18.3
click at [376, 143] on div "**********" at bounding box center [325, 167] width 611 height 294
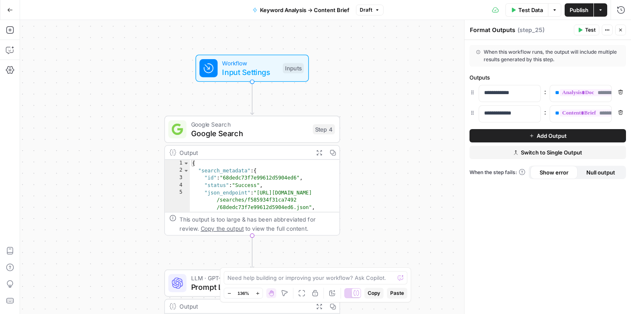
drag, startPoint x: 372, startPoint y: 123, endPoint x: 384, endPoint y: 190, distance: 68.2
click at [387, 204] on div "**********" at bounding box center [325, 167] width 611 height 294
click at [356, 297] on icon at bounding box center [356, 293] width 6 height 6
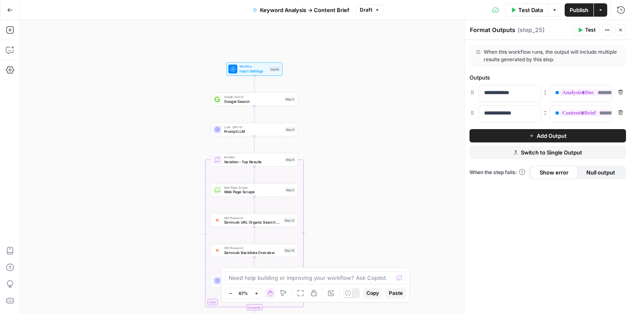
drag, startPoint x: 405, startPoint y: 194, endPoint x: 348, endPoint y: 156, distance: 68.9
click at [348, 156] on div "Workflow Input Settings Inputs Google Search Google Search Step 4 LLM · GPT-4.1…" at bounding box center [325, 167] width 611 height 294
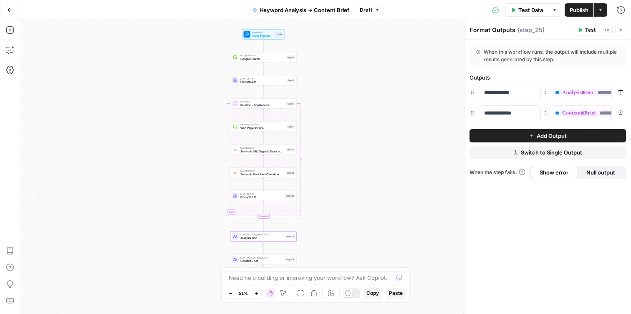
drag, startPoint x: 342, startPoint y: 155, endPoint x: 328, endPoint y: 104, distance: 52.8
click at [328, 104] on div "Workflow Input Settings Inputs Google Search Google Search Step 4 LLM · GPT-4.1…" at bounding box center [325, 167] width 611 height 294
click at [622, 31] on icon "button" at bounding box center [620, 30] width 5 height 5
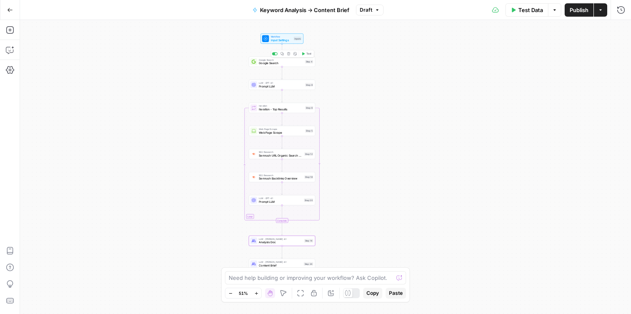
click at [276, 65] on div "Google Search Google Search Step 4 Copy step Delete step Add Note Test" at bounding box center [282, 62] width 66 height 10
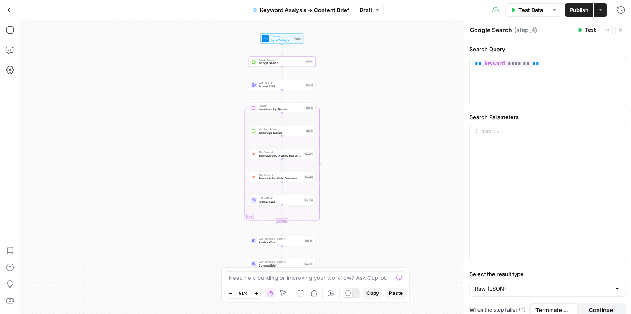
click at [490, 32] on textarea "Google Search" at bounding box center [491, 30] width 42 height 8
click at [510, 29] on textarea "Google Search" at bounding box center [491, 30] width 42 height 8
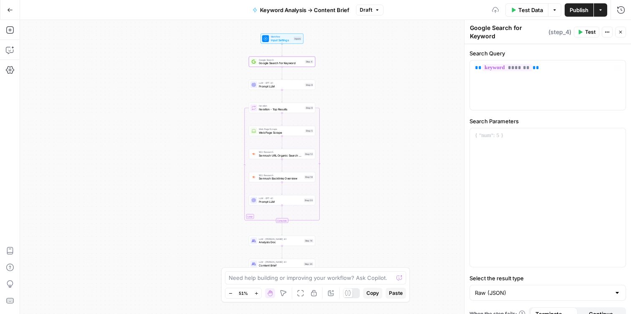
type textarea "Google Search for Keyword"
click at [425, 77] on div "Workflow Input Settings Inputs Google Search Google Search for Keyword Step 4 L…" at bounding box center [325, 167] width 611 height 294
click at [299, 88] on div "LLM · GPT-4.1 Prompt LLM Step 8 Copy step Delete step Add Note Test" at bounding box center [282, 85] width 66 height 10
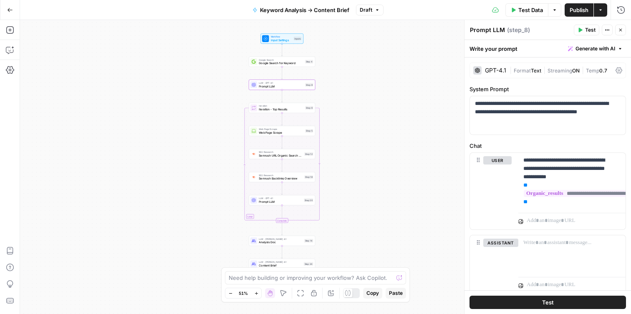
click at [488, 33] on textarea "Prompt LLM" at bounding box center [487, 30] width 35 height 8
click at [425, 97] on div "Workflow Input Settings Inputs Google Search Google Search for Keyword Step 4 L…" at bounding box center [325, 167] width 611 height 294
click at [493, 31] on textarea "Collect Metadata" at bounding box center [494, 30] width 48 height 8
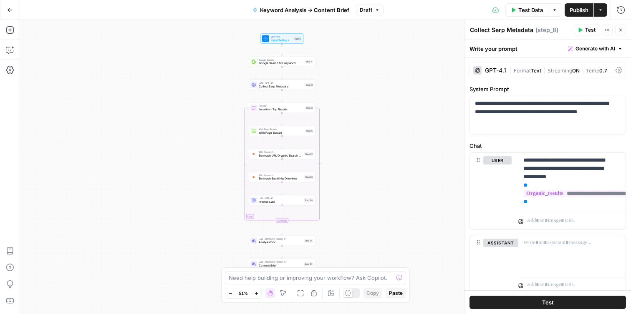
type textarea "Collect Serp Metadata"
click at [417, 91] on div "Workflow Input Settings Inputs Google Search Google Search for Keyword Step 4 L…" at bounding box center [325, 167] width 611 height 294
click at [299, 113] on div "Iteration Iteration - Top Results Step 6 Copy step Delete step Add Note Test" at bounding box center [282, 108] width 66 height 10
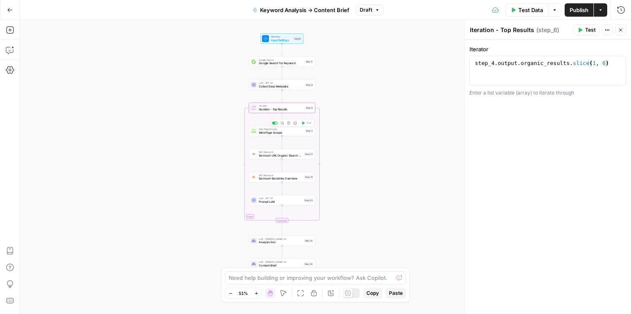
click at [292, 135] on div "Web Page Scrape Web Page Scrape Step 5 Copy step Delete step Add Note Test" at bounding box center [282, 131] width 66 height 10
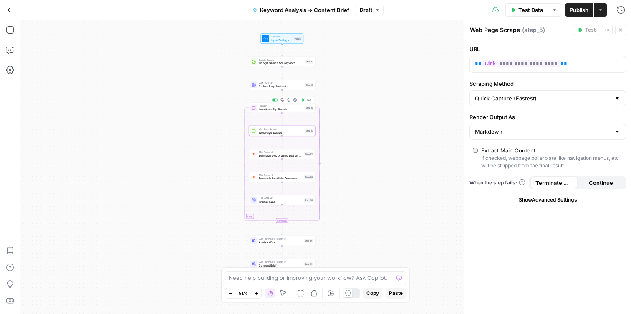
click at [296, 112] on div "Iteration Iteration - Top Results Step 6 Copy step Delete step Add Note Test" at bounding box center [282, 108] width 66 height 10
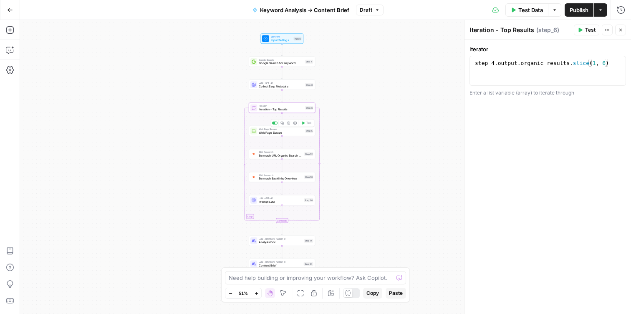
click at [296, 135] on div "Web Page Scrape Web Page Scrape Step 5 Copy step Delete step Add Note Test" at bounding box center [282, 131] width 66 height 10
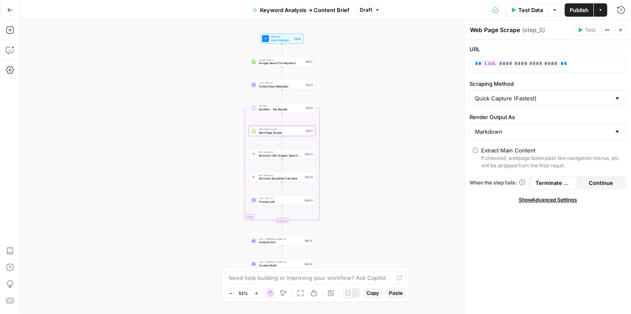
click at [488, 32] on textarea "Web Page Scrape" at bounding box center [495, 30] width 50 height 8
click at [500, 31] on textarea "Web Page Scrape" at bounding box center [495, 30] width 50 height 8
click at [518, 30] on textarea "Web Page Scrape" at bounding box center [495, 30] width 50 height 8
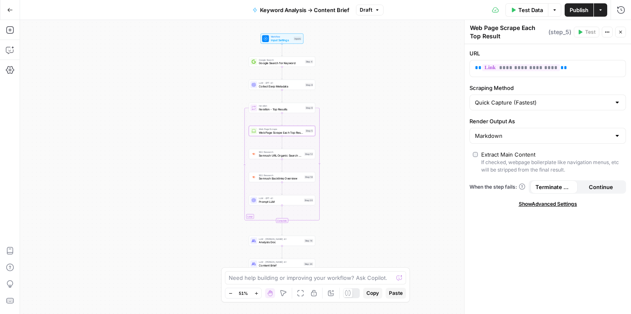
click at [475, 35] on textarea "Web Page Scrape Each Top Result" at bounding box center [508, 32] width 76 height 17
click at [531, 28] on textarea "Web Page Scrape Each Top Result" at bounding box center [508, 32] width 76 height 17
click at [540, 28] on textarea "Web Page Scrape Top Result" at bounding box center [508, 32] width 76 height 17
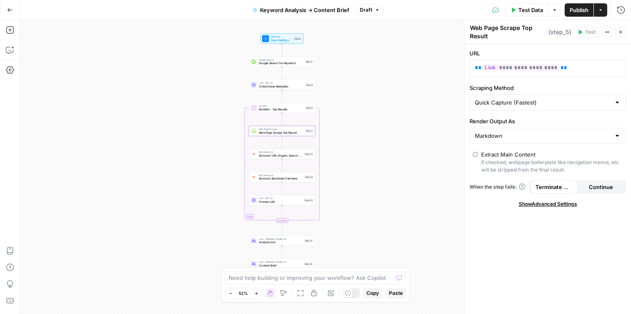
click at [504, 36] on textarea "Web Page Scrape Top Result" at bounding box center [508, 32] width 76 height 17
type textarea "Web Page Scrape Top Results"
click at [432, 73] on div "Workflow Input Settings Inputs Google Search Google Search for Keyword Step 4 L…" at bounding box center [325, 167] width 611 height 294
click at [298, 157] on span "Semrush URL Organic Search Keywords" at bounding box center [281, 155] width 44 height 4
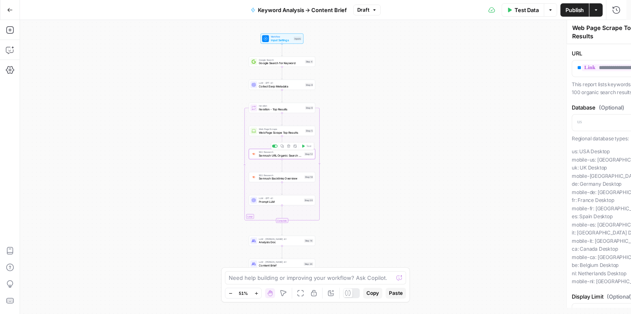
type textarea "Semrush URL Organic Search Keywords"
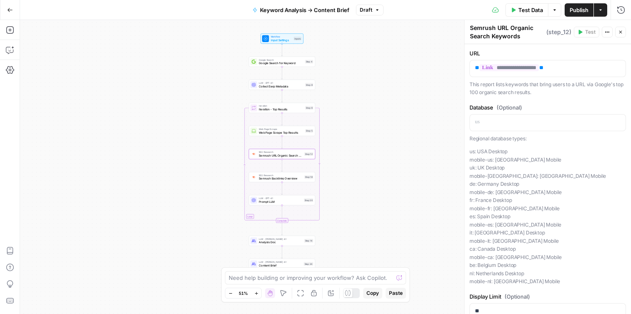
click at [521, 37] on textarea "Semrush URL Organic Search Keywords" at bounding box center [507, 32] width 74 height 17
drag, startPoint x: 520, startPoint y: 37, endPoint x: 467, endPoint y: 28, distance: 54.5
click at [467, 28] on div "**********" at bounding box center [547, 167] width 167 height 294
click at [405, 106] on div "Workflow Input Settings Inputs Google Search Google Search for Keyword Step 4 L…" at bounding box center [325, 167] width 611 height 294
click at [295, 180] on span "Semrush Backlinks Overview" at bounding box center [281, 179] width 44 height 4
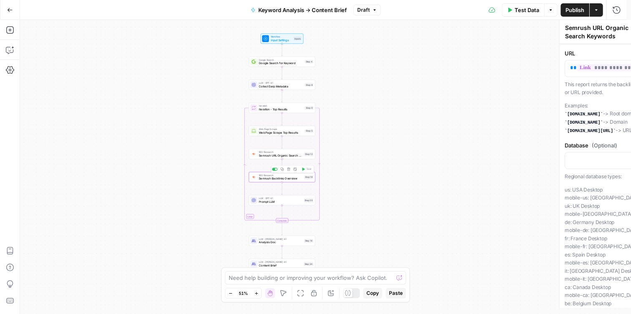
type textarea "Semrush Backlinks Overview"
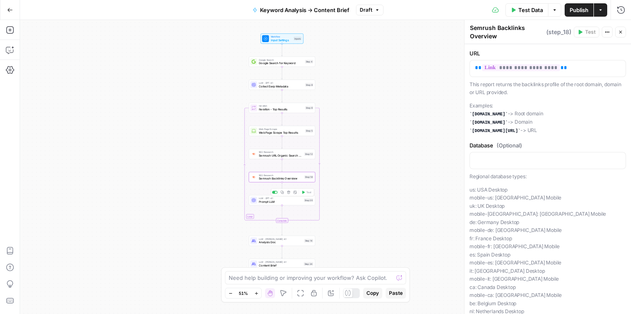
click at [294, 204] on div "LLM · GPT-4.1 Prompt LLM Step 20 Copy step Delete step Add Note Test" at bounding box center [282, 200] width 66 height 10
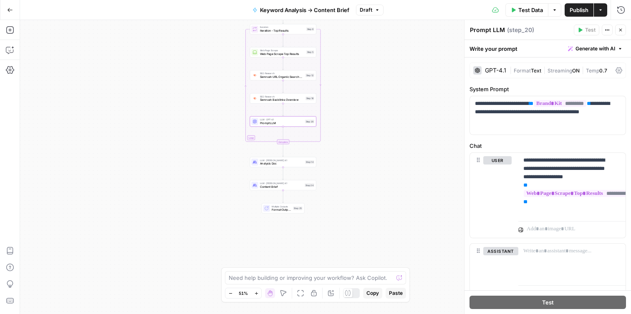
click at [490, 31] on textarea "Prompt LLM" at bounding box center [487, 30] width 35 height 8
click at [479, 30] on textarea "Prompt LLM" at bounding box center [487, 30] width 35 height 8
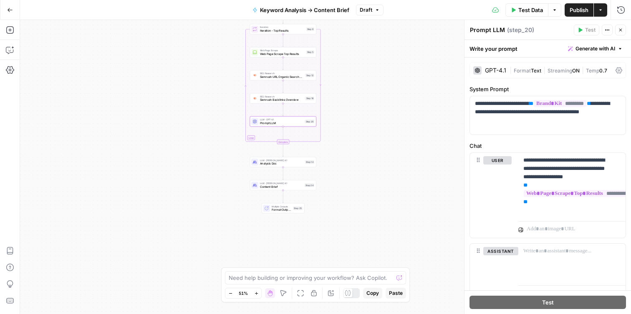
click at [482, 30] on textarea "Prompt LLM" at bounding box center [487, 30] width 35 height 8
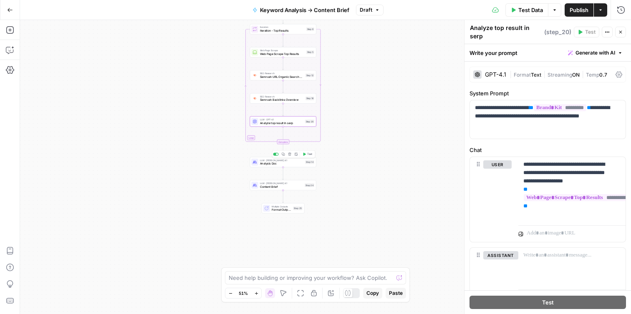
type textarea "Analyze top result in serp"
click at [291, 167] on div "LLM · [PERSON_NAME] Opus 4.1 Analysis Doc Step 14 Copy step Delete step Add Not…" at bounding box center [283, 162] width 66 height 10
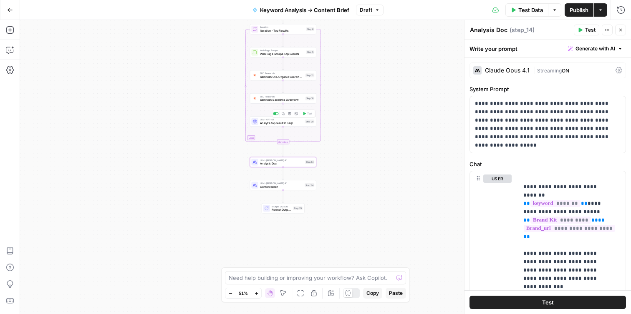
click at [289, 126] on div "LLM · GPT-4.1 Analyze top result in serp Step 20 Copy step Delete step Add Note…" at bounding box center [283, 121] width 66 height 10
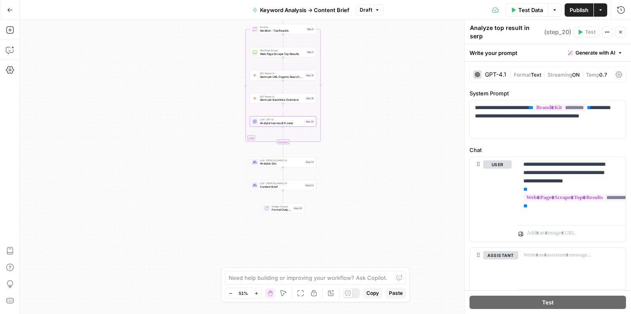
click at [497, 29] on textarea "Analyze top result in serp" at bounding box center [506, 32] width 72 height 17
click at [508, 29] on textarea "Analyze Top result in serp" at bounding box center [506, 32] width 72 height 17
click at [474, 37] on textarea "Analyze Top Result in serp" at bounding box center [506, 32] width 72 height 17
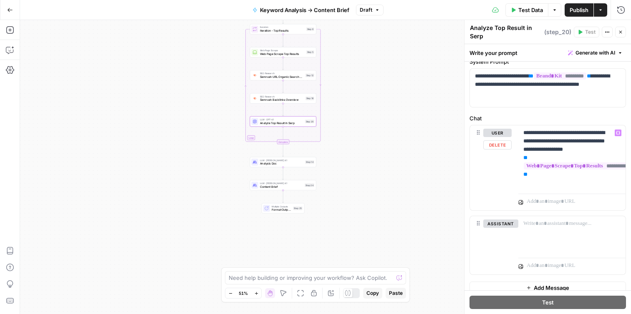
scroll to position [30, 0]
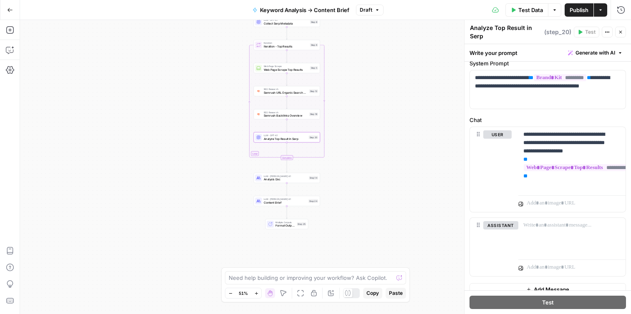
click at [523, 28] on textarea "Analyze Top Result in Serp" at bounding box center [506, 32] width 72 height 17
type textarea "Analyze Top Results in Serp"
click at [299, 179] on span "Analysis Doc" at bounding box center [285, 180] width 43 height 4
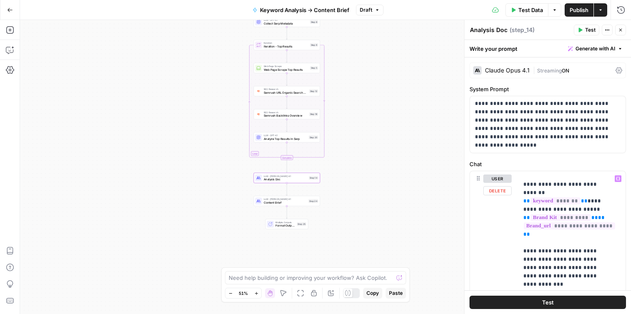
scroll to position [0, 0]
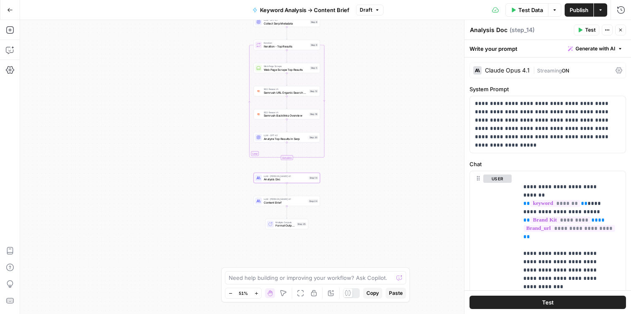
click at [471, 30] on textarea "Analysis Doc" at bounding box center [489, 30] width 38 height 8
type textarea "Create Analysis Doc"
click at [379, 187] on div "Workflow Input Settings Inputs Google Search Google Search for Keyword Step 4 L…" at bounding box center [325, 167] width 611 height 294
click at [305, 206] on div "LLM · Claude Opus 4.1 Content Brief Step 24 Copy step Delete step Add Note Test" at bounding box center [287, 201] width 66 height 10
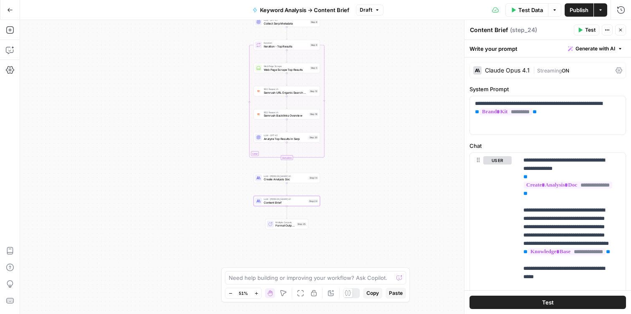
click at [472, 31] on textarea "Content Brief" at bounding box center [489, 30] width 38 height 8
type textarea "Create Content Brief"
click at [388, 189] on div "Workflow Input Settings Inputs Google Search Google Search for Keyword Step 4 L…" at bounding box center [325, 167] width 611 height 294
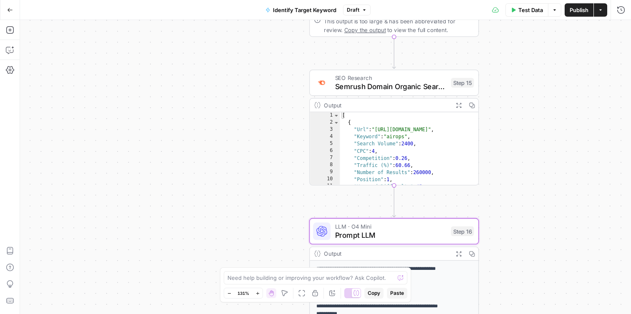
drag, startPoint x: 271, startPoint y: 92, endPoint x: 132, endPoint y: 176, distance: 162.1
click at [132, 176] on div "**********" at bounding box center [325, 167] width 611 height 294
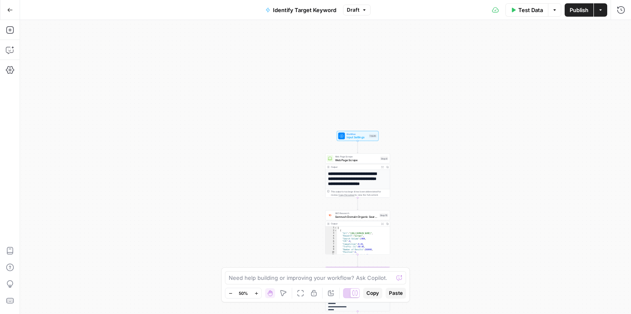
click at [355, 292] on icon at bounding box center [355, 293] width 6 height 6
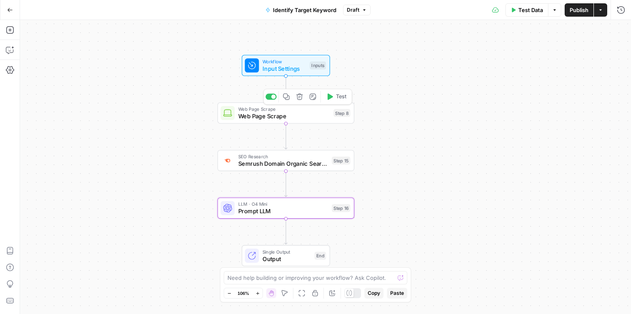
click at [324, 122] on div "Web Page Scrape Web Page Scrape Step 8 Copy step Delete step Add Note Test" at bounding box center [285, 113] width 137 height 21
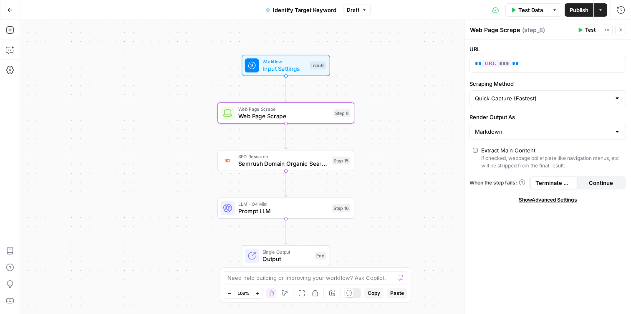
click at [491, 30] on textarea "Web Page Scrape" at bounding box center [495, 30] width 50 height 8
type textarea "Webinar Recap Scrape"
click at [420, 99] on div "Workflow Input Settings Inputs Web Page Scrape Webinar Recap Scrape Step 8 SEO …" at bounding box center [325, 167] width 611 height 294
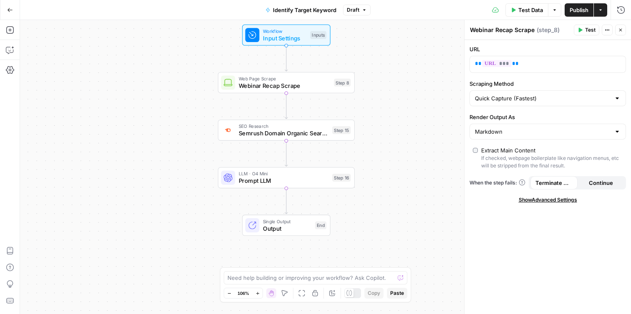
drag, startPoint x: 394, startPoint y: 172, endPoint x: 394, endPoint y: 141, distance: 30.9
click at [394, 141] on div "Workflow Input Settings Inputs Web Page Scrape Webinar Recap Scrape Step 8 SEO …" at bounding box center [325, 167] width 611 height 294
click at [307, 133] on span "Semrush Domain Organic Search Keywords" at bounding box center [283, 132] width 90 height 9
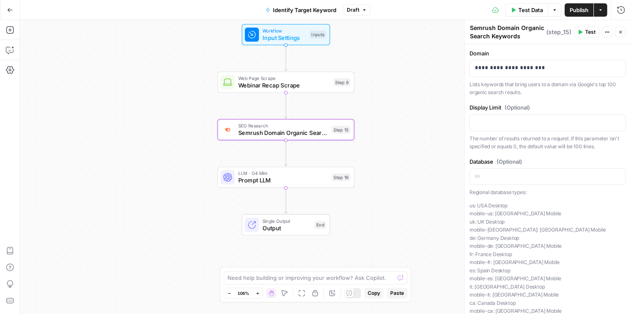
click at [526, 36] on textarea "Semrush Domain Organic Search Keywords" at bounding box center [507, 32] width 74 height 17
drag, startPoint x: 524, startPoint y: 35, endPoint x: 520, endPoint y: 39, distance: 5.0
click at [520, 39] on textarea "Semrush Domain Organic Search Keywords" at bounding box center [507, 32] width 74 height 17
click at [402, 143] on div "Workflow Input Settings Inputs Web Page Scrape Webinar Recap Scrape Step 8 SEO …" at bounding box center [325, 167] width 611 height 294
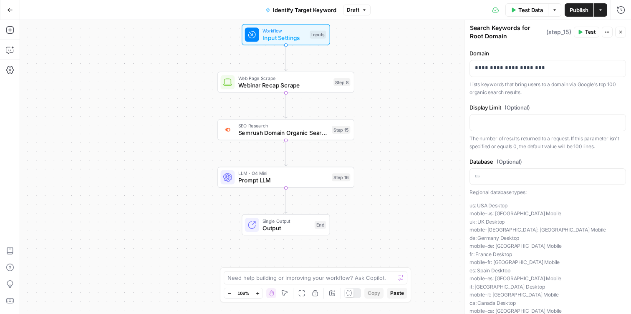
drag, startPoint x: 528, startPoint y: 35, endPoint x: 500, endPoint y: 31, distance: 28.2
click at [500, 31] on textarea "Semrush Domain Organic Search Keywords for Root Domain" at bounding box center [507, 27] width 74 height 25
type textarea "Semrush Domain Organic Search Keywords"
click at [421, 58] on div "Workflow Input Settings Inputs Web Page Scrape Webinar Recap Scrape Step 8 SEO …" at bounding box center [325, 167] width 611 height 294
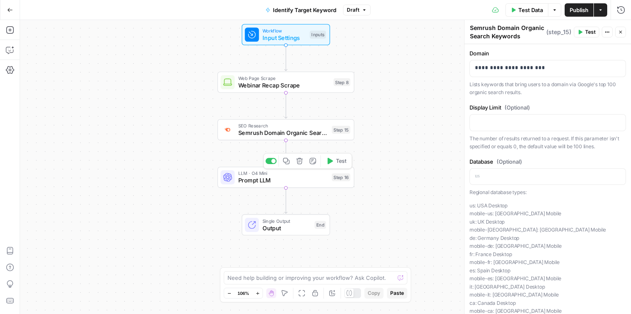
click at [307, 179] on span "Prompt LLM" at bounding box center [283, 180] width 90 height 9
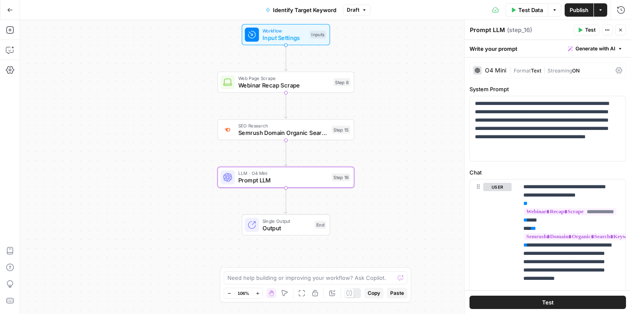
click at [493, 31] on textarea "Prompt LLM" at bounding box center [487, 30] width 35 height 8
type textarea "T"
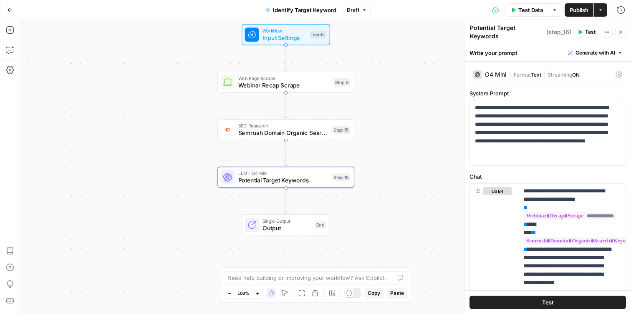
type textarea "Potential Target Keywords"
click at [402, 173] on div "Workflow Input Settings Inputs Web Page Scrape Webinar Recap Scrape Step 8 SEO …" at bounding box center [325, 167] width 611 height 294
click at [301, 228] on span "Output" at bounding box center [286, 228] width 48 height 9
click at [307, 227] on span "Output" at bounding box center [287, 228] width 48 height 9
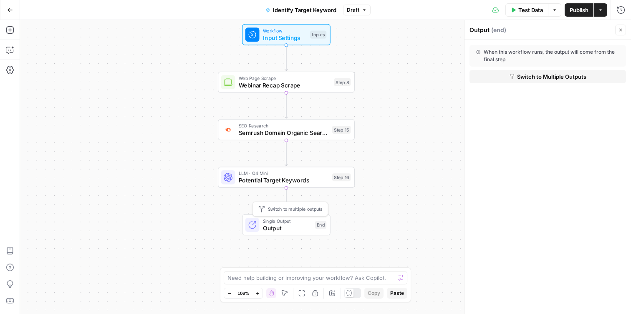
click at [317, 181] on span "Potential Target Keywords" at bounding box center [284, 180] width 90 height 9
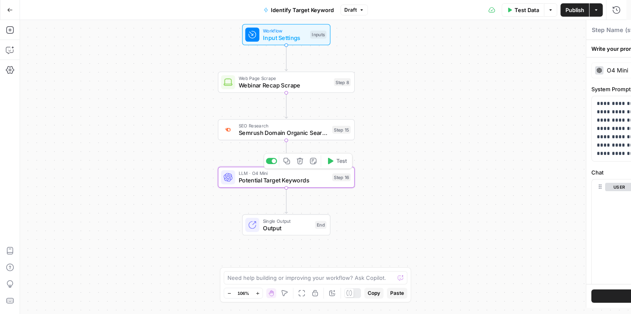
type textarea "Potential Target Keywords"
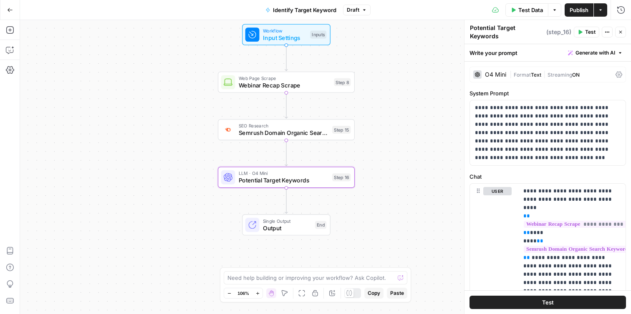
click at [352, 295] on div at bounding box center [348, 293] width 9 height 9
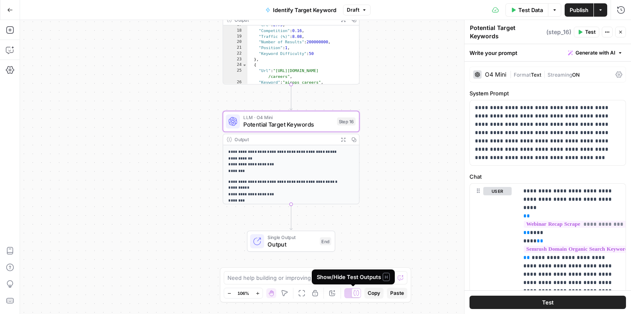
click at [354, 294] on icon at bounding box center [356, 293] width 6 height 6
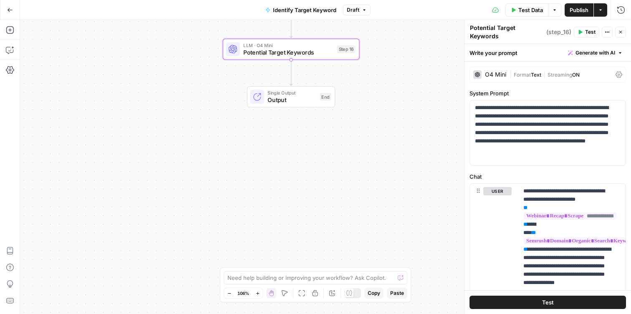
click at [354, 294] on div at bounding box center [352, 294] width 17 height 10
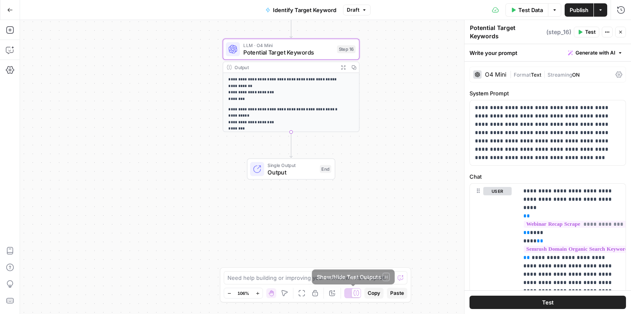
click at [354, 291] on icon at bounding box center [356, 293] width 6 height 5
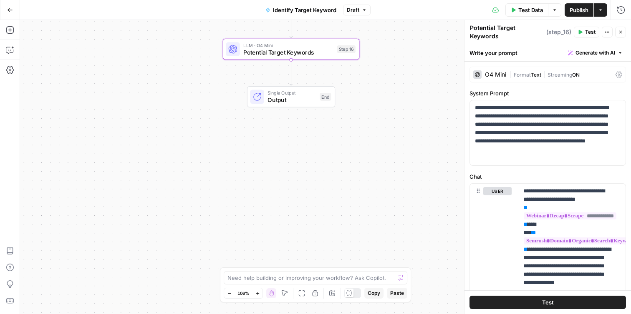
click at [354, 291] on div at bounding box center [352, 294] width 17 height 10
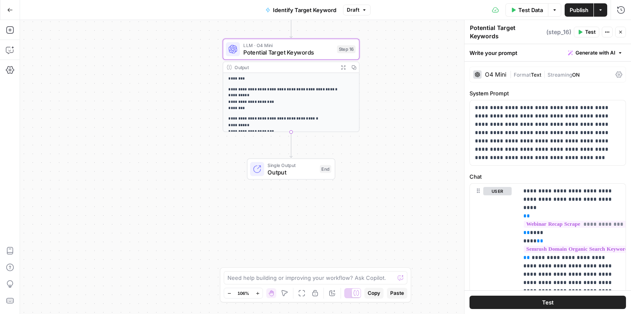
scroll to position [20, 0]
click at [352, 294] on div at bounding box center [356, 293] width 9 height 9
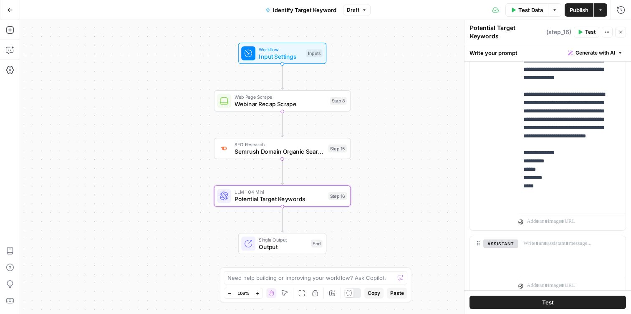
scroll to position [204, 0]
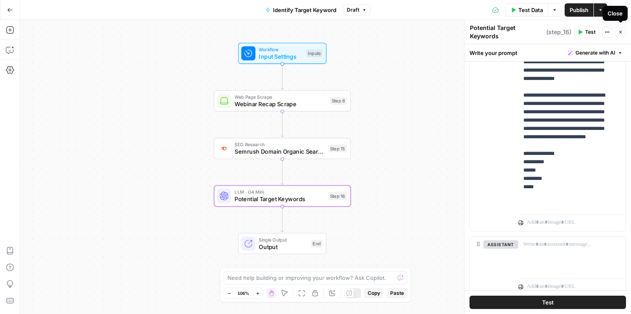
click at [623, 33] on button "Close" at bounding box center [620, 32] width 11 height 11
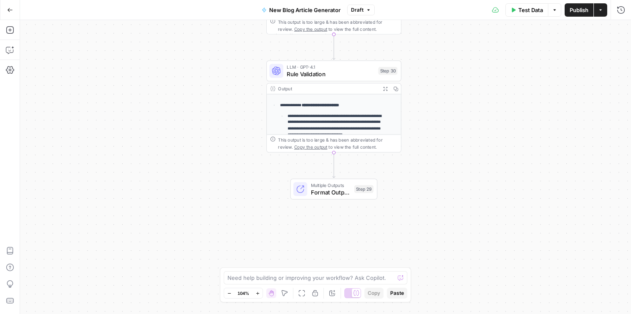
scroll to position [51, 0]
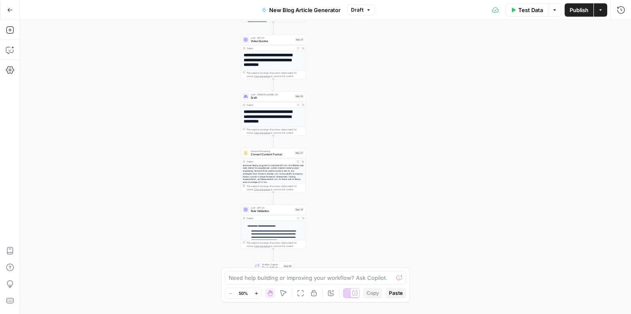
drag, startPoint x: 441, startPoint y: 143, endPoint x: 356, endPoint y: 234, distance: 125.1
click at [356, 234] on div "**********" at bounding box center [325, 167] width 611 height 294
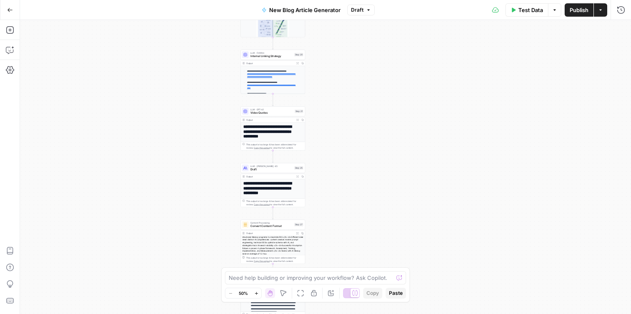
drag, startPoint x: 374, startPoint y: 128, endPoint x: 380, endPoint y: 203, distance: 74.5
click at [380, 203] on div "**********" at bounding box center [325, 167] width 611 height 294
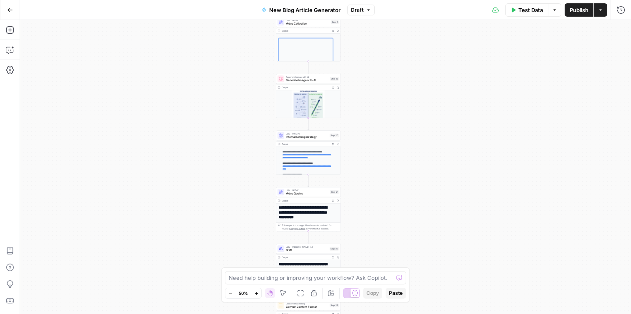
drag, startPoint x: 367, startPoint y: 106, endPoint x: 396, endPoint y: 183, distance: 81.6
click at [396, 183] on div "**********" at bounding box center [325, 167] width 611 height 294
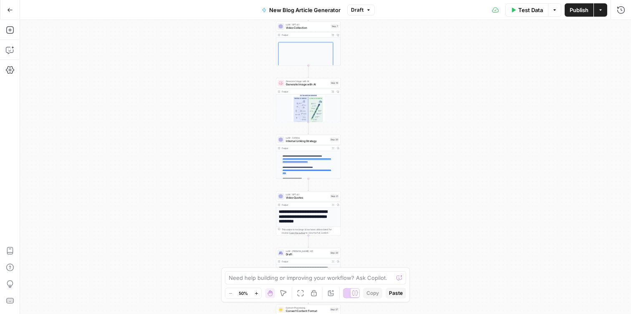
drag, startPoint x: 394, startPoint y: 80, endPoint x: 399, endPoint y: 179, distance: 99.0
click at [399, 179] on div "**********" at bounding box center [325, 167] width 611 height 294
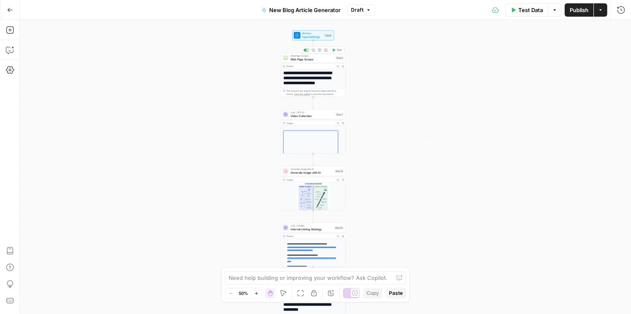
click at [318, 61] on span "Web Page Scrape" at bounding box center [311, 59] width 43 height 4
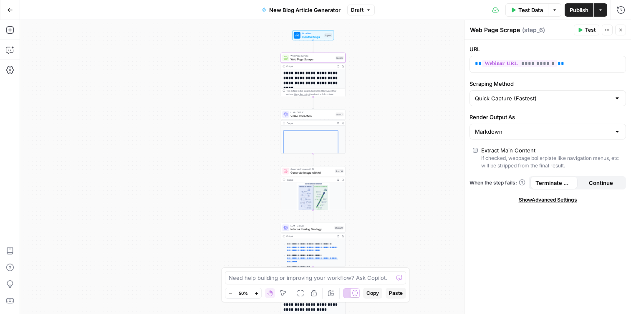
click at [520, 30] on div "Web Page Scrape Web Page Scrape" at bounding box center [494, 30] width 54 height 10
click at [518, 32] on textarea "Web Page Scrape" at bounding box center [495, 30] width 50 height 8
click at [482, 31] on textarea "Web Page Scrape" at bounding box center [495, 30] width 50 height 8
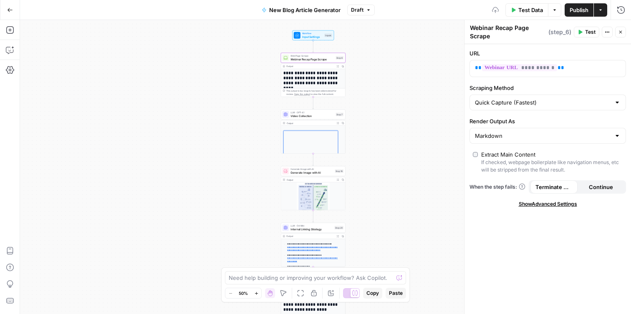
type textarea "Webinar Recap Page Scrape"
click at [396, 101] on div "**********" at bounding box center [325, 167] width 611 height 294
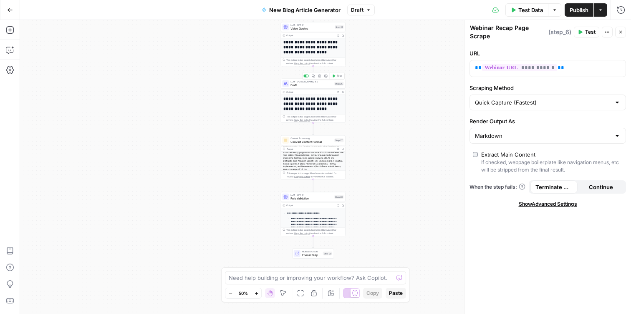
click at [303, 87] on div "LLM · [PERSON_NAME] 4.5 Draft Step 25 Copy step Delete step Add Note Test" at bounding box center [313, 84] width 65 height 10
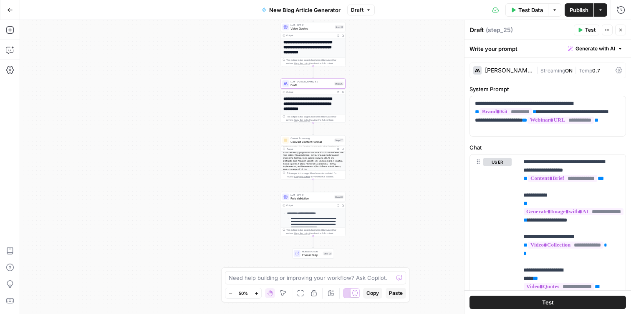
click at [477, 31] on textarea "Draft" at bounding box center [477, 30] width 14 height 8
type textarea "Generate New Blog"
click at [402, 124] on div "**********" at bounding box center [325, 167] width 611 height 294
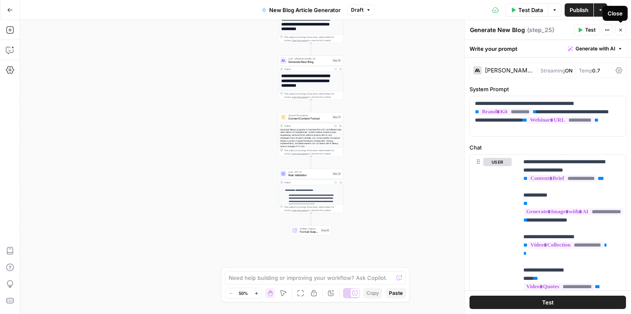
click at [622, 32] on icon "button" at bounding box center [620, 30] width 5 height 5
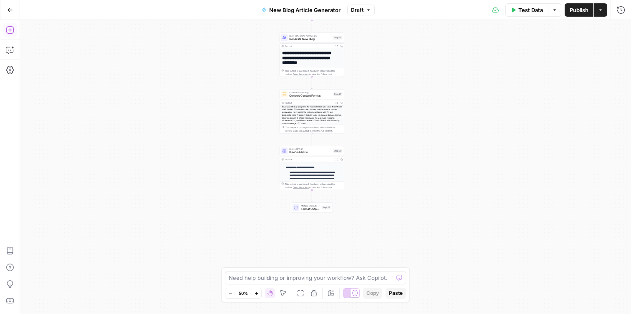
click at [8, 35] on button "Add Steps" at bounding box center [9, 29] width 13 height 13
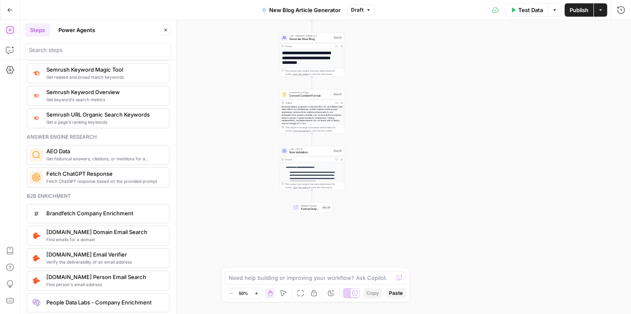
scroll to position [1058, 0]
drag, startPoint x: 173, startPoint y: 219, endPoint x: 173, endPoint y: 228, distance: 9.2
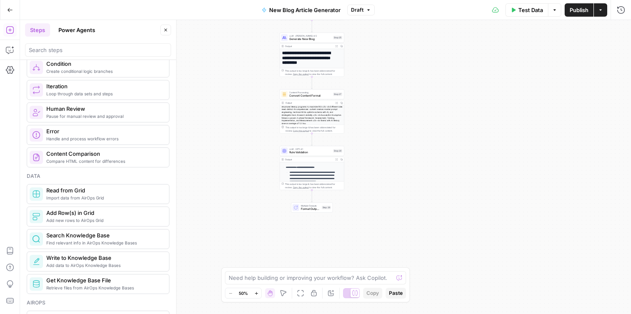
scroll to position [265, 0]
click at [135, 162] on span "Compare HTML content for differences" at bounding box center [104, 160] width 116 height 7
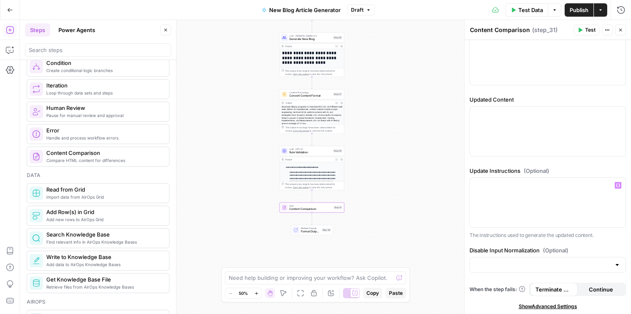
scroll to position [22, 0]
click at [540, 264] on input "Disable Input Normalization (Optional)" at bounding box center [543, 264] width 136 height 8
click at [332, 212] on div "Flow Content Comparison Step 31 Copy step Delete step Add Note Test" at bounding box center [311, 208] width 65 height 10
click at [318, 201] on icon "button" at bounding box center [318, 200] width 3 height 3
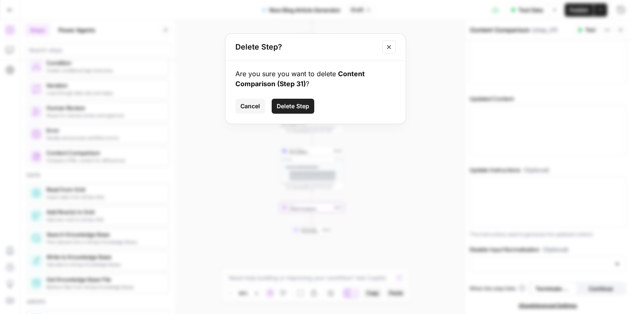
click at [292, 107] on span "Delete Step" at bounding box center [292, 106] width 33 height 8
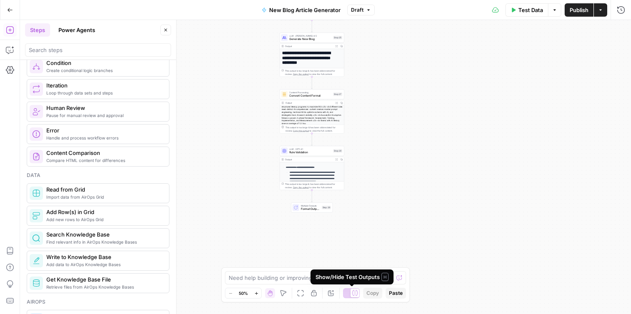
click at [354, 293] on icon at bounding box center [355, 293] width 6 height 6
